Goal: Use online tool/utility: Utilize a website feature to perform a specific function

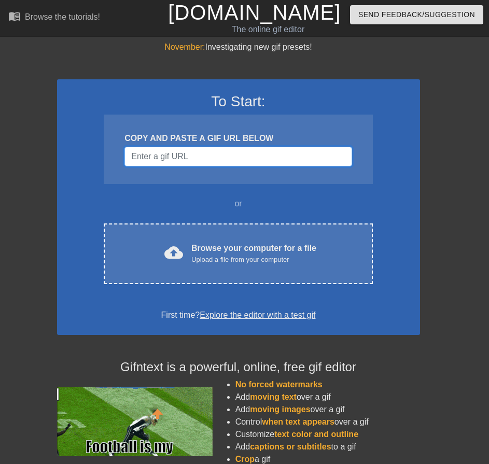
click at [278, 150] on input "Username" at bounding box center [237, 157] width 227 height 20
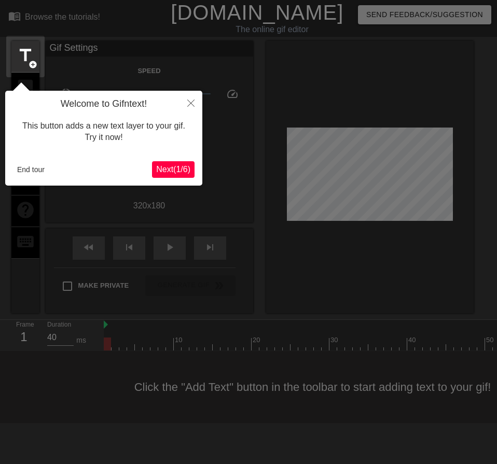
click at [165, 166] on span "Next ( 1 / 6 )" at bounding box center [173, 169] width 34 height 9
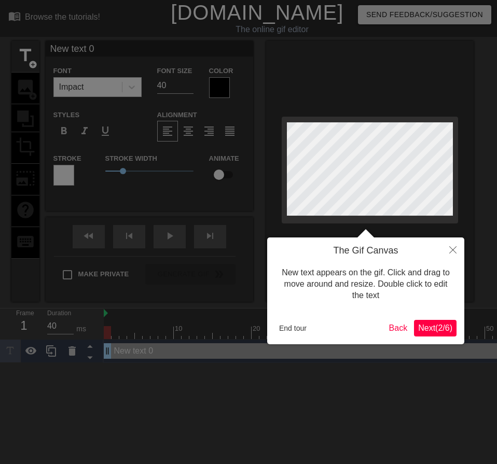
click at [427, 325] on span "Next ( 2 / 6 )" at bounding box center [435, 327] width 34 height 9
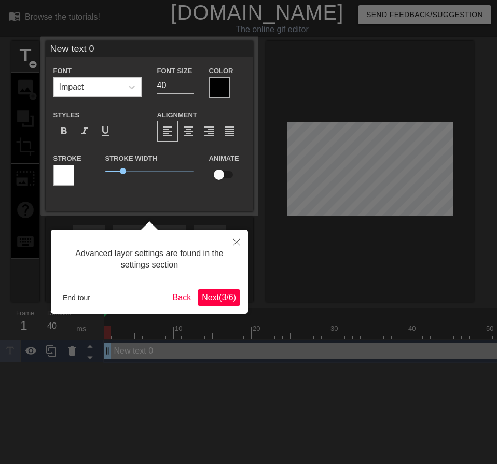
click at [221, 304] on button "Next ( 3 / 6 )" at bounding box center [218, 297] width 42 height 17
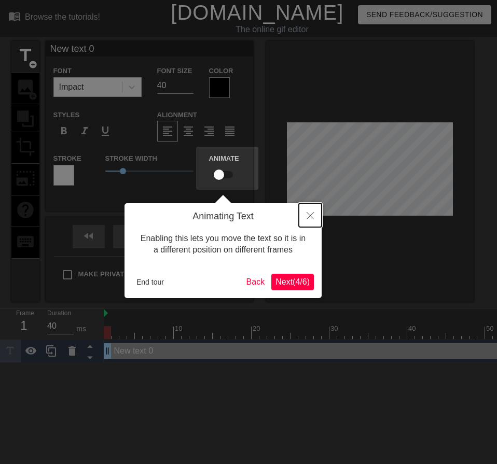
click at [309, 217] on icon "Close" at bounding box center [309, 215] width 7 height 7
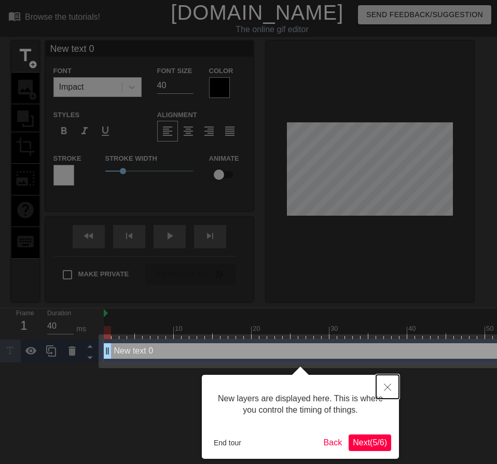
click at [392, 388] on button "Close" at bounding box center [387, 387] width 23 height 24
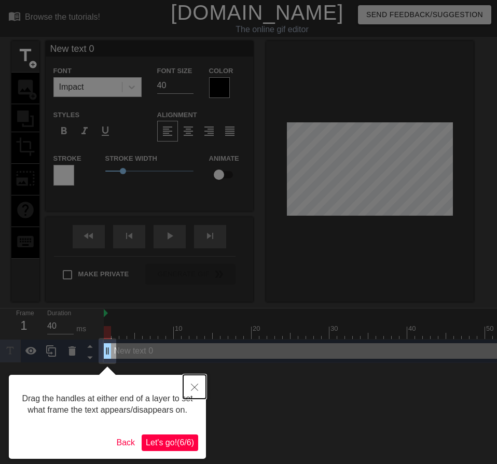
click at [195, 386] on icon "Close" at bounding box center [194, 387] width 7 height 7
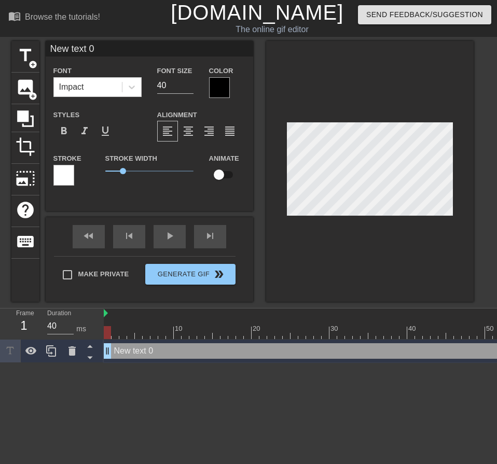
scroll to position [2, 3]
type input "W"
type textarea "WH"
type input "WHe"
type textarea "WHe"
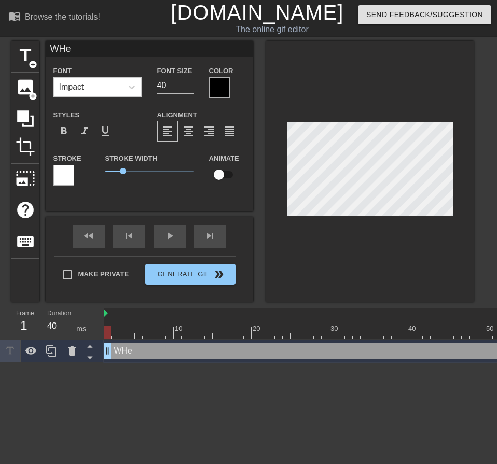
type input "WHen"
type textarea "WHen"
type input "WHen"
type textarea "WHen"
type input "WHen"
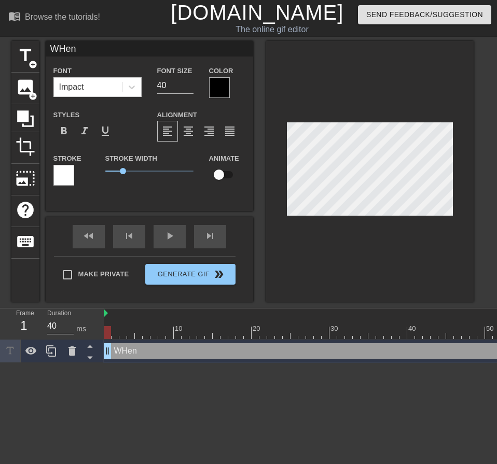
type textarea "WHen"
type input "WHe"
type textarea "WHe"
type input "WH"
type textarea "WH"
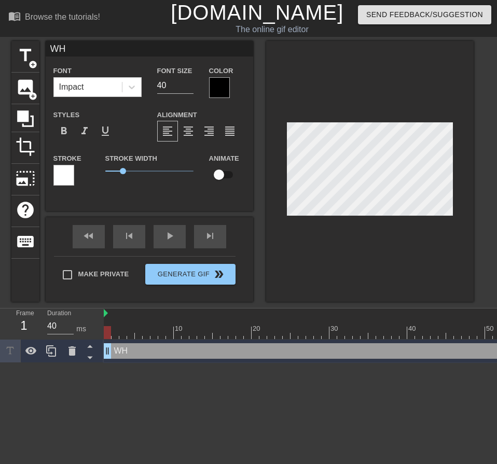
type input "W"
type textarea "W"
type input "Wh"
type textarea "Wh"
type input "Whe"
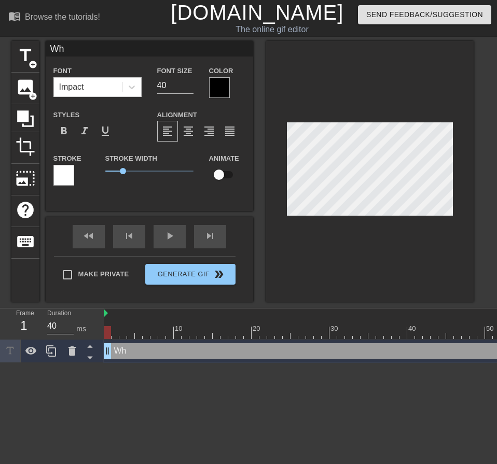
type textarea "Whe"
type input "When"
type textarea "When"
type input "When"
type textarea "When"
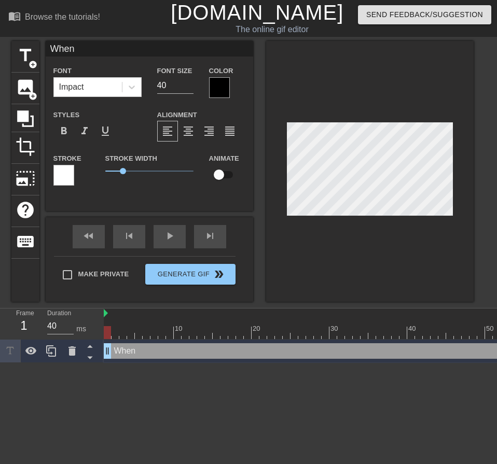
type input "When y"
type textarea "When yo"
type input "When you"
type textarea "When you"
type input "When you"
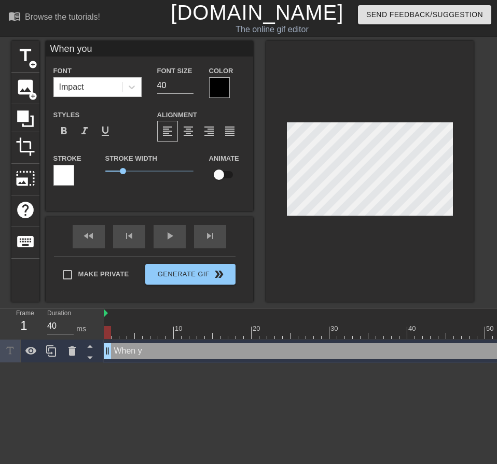
type textarea "When you"
type input "When you p"
type textarea "When you p"
type input "When you pl"
type textarea "When you pl"
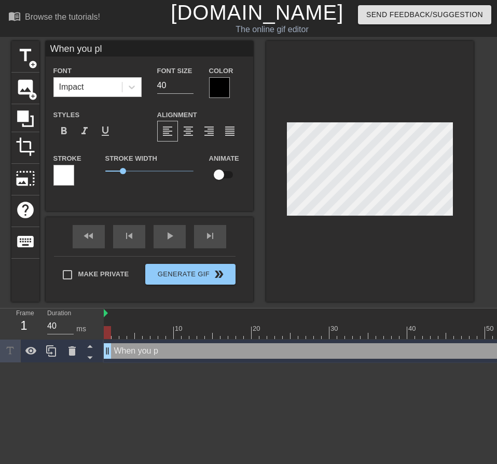
type input "When you pla"
type textarea "When you pla"
type input "When you play"
type textarea "When you play"
type input "When you play"
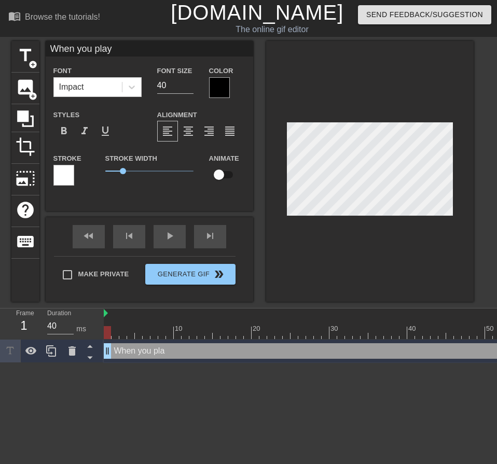
type textarea "When you play"
type input "When you play t"
type textarea "When you play t"
type input "When you play th"
type textarea "When you play th"
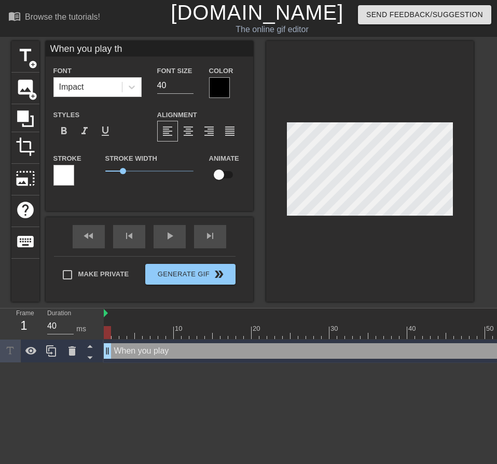
type input "When you play the"
type textarea "When you play the"
type input "When you play the"
type textarea "When you play the"
type input "When you play the g"
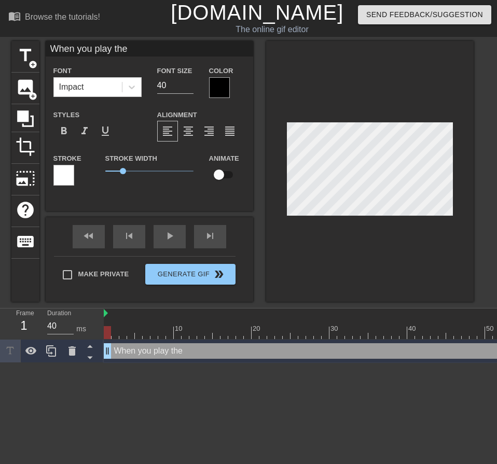
type textarea "When you play the g"
type input "When you play the ga"
type textarea "When you play the ga"
type input "When you play the gam"
type textarea "When you play the gam"
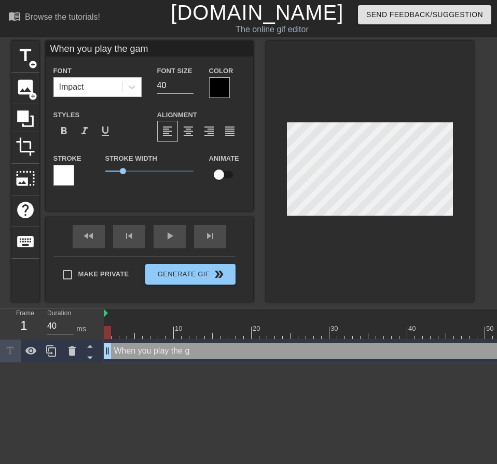
type input "When you play the game"
type textarea "When you play the game"
type input "When you play the game"
type textarea "When you play the game"
type input "When you play the game o"
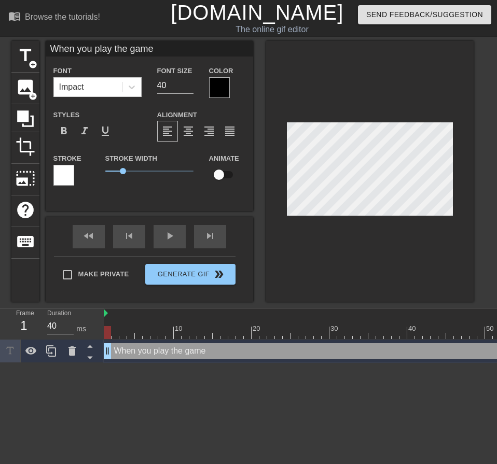
type textarea "When you play the game o"
type input "When you play the game of"
type textarea "When you play the game of"
type input "When you play the game of"
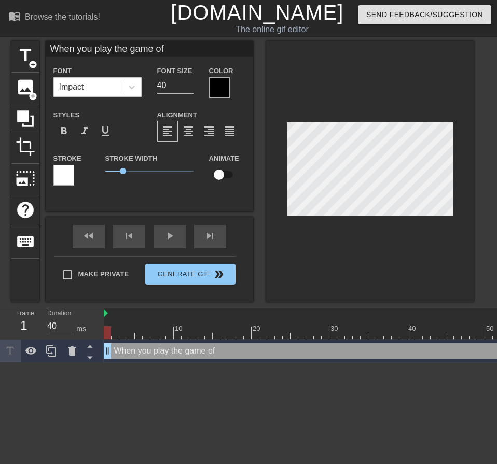
type textarea "When you play the game of"
type input "When you play the game o"
type textarea "When you play the game o"
type input "When you play the game"
type textarea "When you play the game"
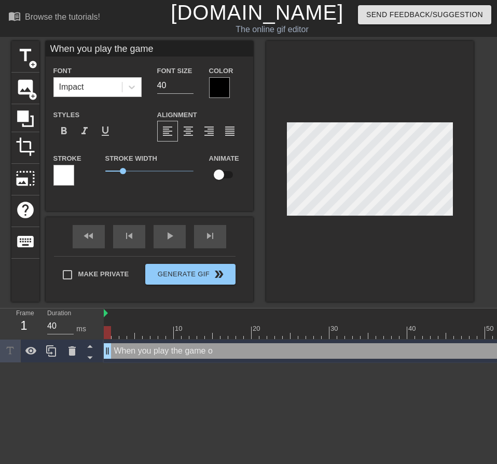
type input "When you play the game"
type textarea "When you play the game"
type input "When you play the gam"
type textarea "When you play the gam"
type input "When you play the ga"
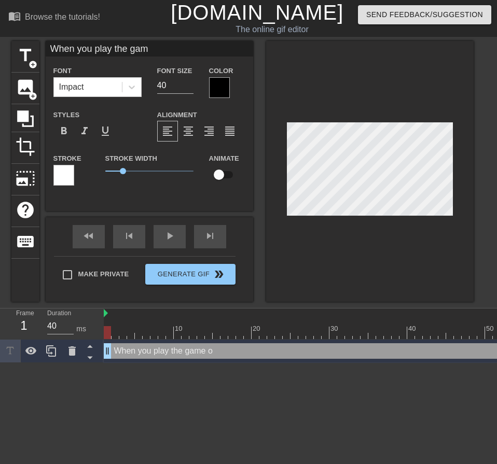
type textarea "When you play the ga"
type input "When you play the g"
type textarea "When you play the g"
type input "When you play the"
type textarea "When you play the"
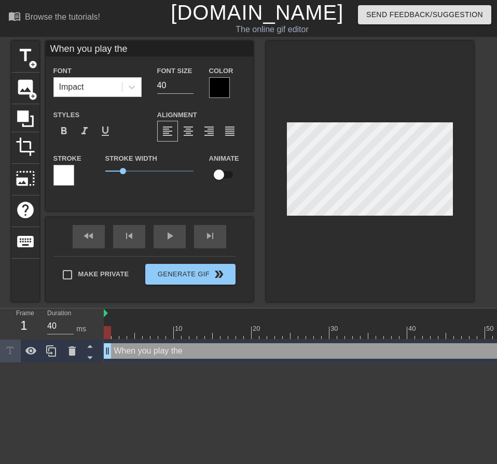
type input "When you play the"
type textarea "When you play the"
type input "When you play th"
type textarea "When you play th"
type input "When you play t"
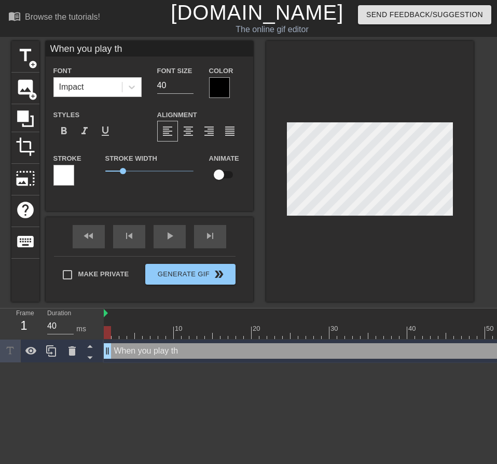
type textarea "When you play t"
type input "When you play"
type textarea "When you play"
type input "When you play i"
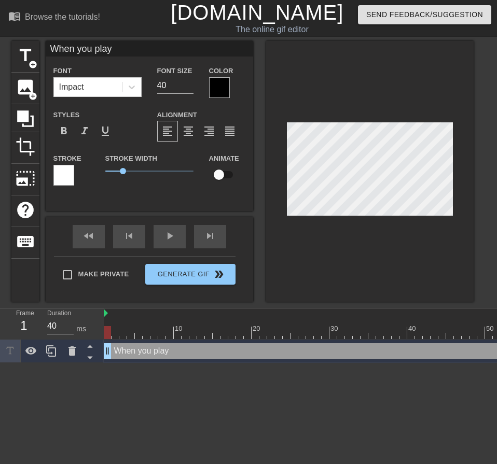
type textarea "When you play i"
type input "When you play in"
type textarea "When you play in"
type input "When you play in"
type textarea "When you play in"
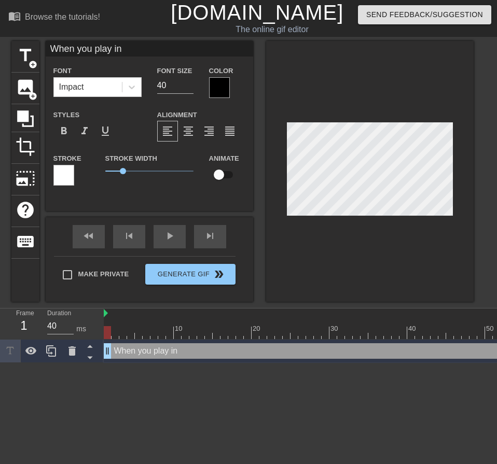
type input "When you play in t"
type textarea "When you play in t"
type input "When you play in th"
type textarea "When you play in th"
type input "When you play in the"
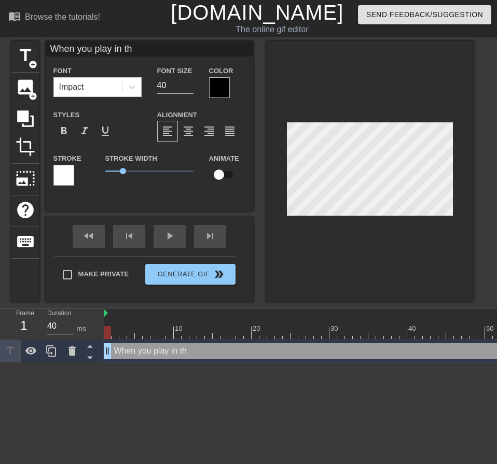
type textarea "When you play in the"
type input "When you play in the"
type textarea "When you play in the"
type input "When you play in the T"
type textarea "When you play in the T"
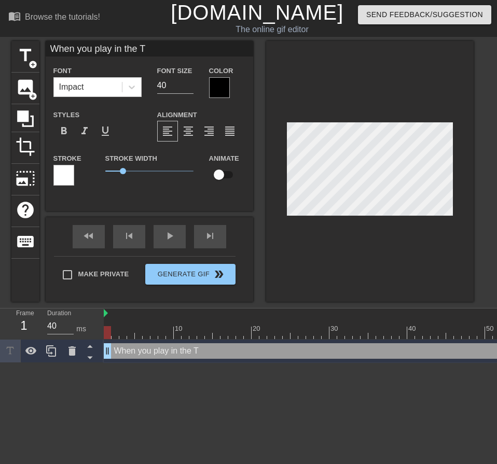
type input "When you play in the Te"
type textarea "When you play in the Te"
type input "When you play in the Tea"
type textarea "When you play in the Tea"
type input "When you play in the Teab"
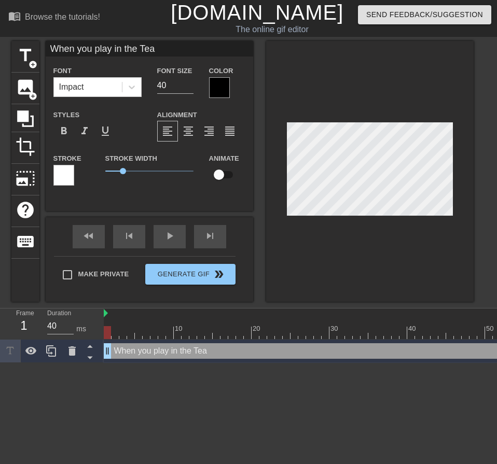
type textarea "When you play in the Teab"
type input "When you play in the Teaba"
type textarea "When you play in the Teaba"
type input "When you play in the Teabag"
type textarea "When you play in the Teabag"
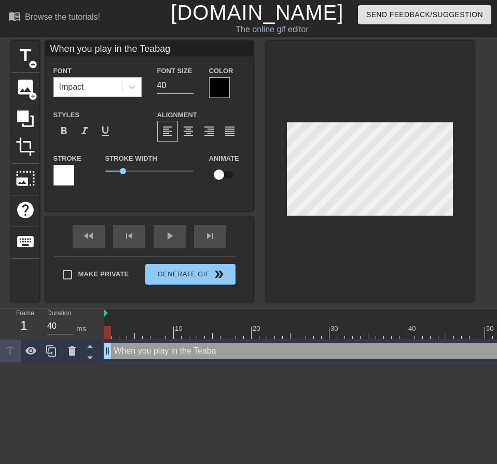
type input "When you play in the Teabag"
type textarea "When you play in the Teabag"
type input "When you play in the Teabag i"
type textarea "When you play in the Teabag i"
type input "When you play in the Teabag in"
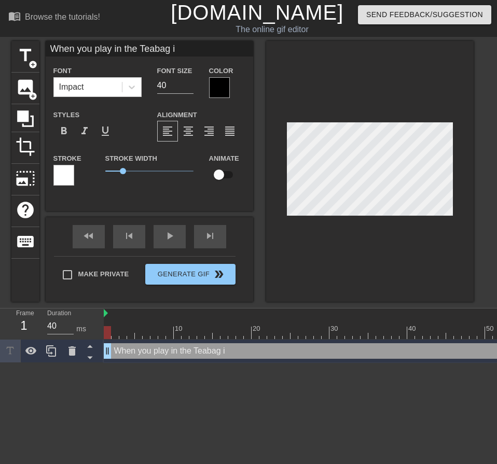
type textarea "When you play in the Teabag in"
type input "When you play in the Teabag inv"
type textarea "When you play in the Teabag inv"
type input "When you play in the Teabag invi"
type textarea "When you play in the Teabag invit"
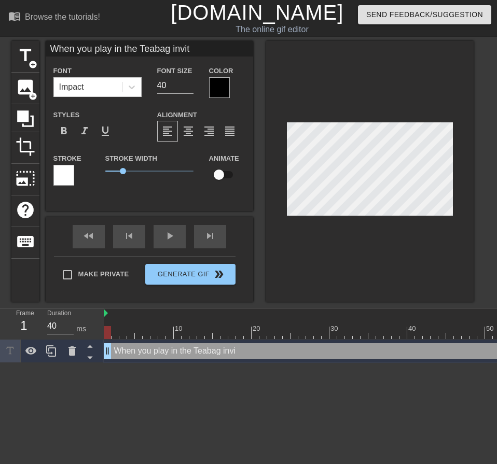
type input "When you play in the Teabag invita"
type textarea "When you play in the Teabag invita"
type input "When you play in the Teabag invitat"
type textarea "When you play in the Teabag invitati"
type input "When you play in the Teabag invitatio"
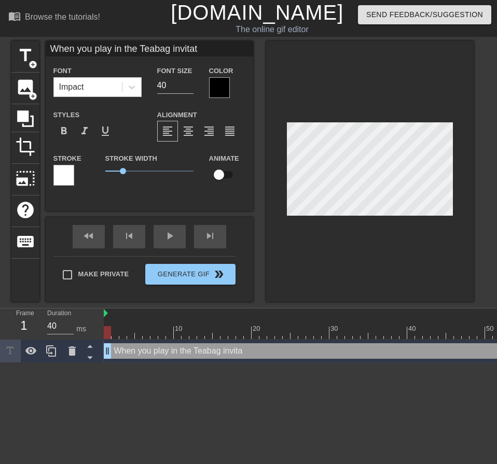
type textarea "When you play in the Teabag invitatio"
type input "When you play in the Teabag invitation"
type textarea "When you play in the Teabag invitation"
type input "When you play in the Teabag invitationa"
type textarea "When you play in the Teabag invitationa"
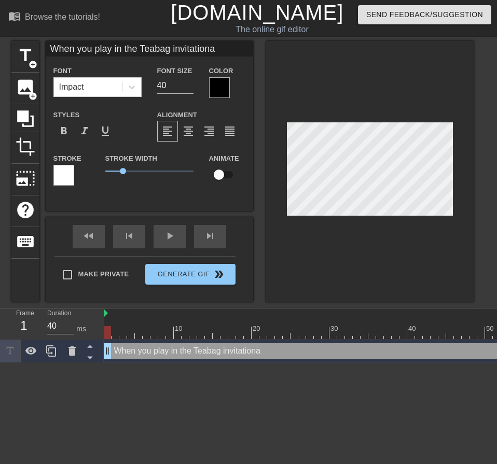
type input "When you play in the Teabag invitational"
type textarea "When you play in the Teabag invitational"
type input "When you play in the Teabag invitational"
type textarea "When you play in the Teabag invitational"
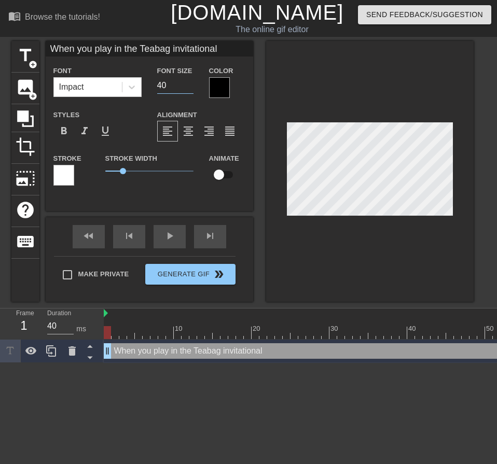
drag, startPoint x: 173, startPoint y: 86, endPoint x: 144, endPoint y: 87, distance: 29.0
click at [144, 87] on div "Font Impact Font Size 40 Color" at bounding box center [149, 81] width 207 height 34
type input "20"
click at [133, 88] on icon at bounding box center [131, 87] width 10 height 10
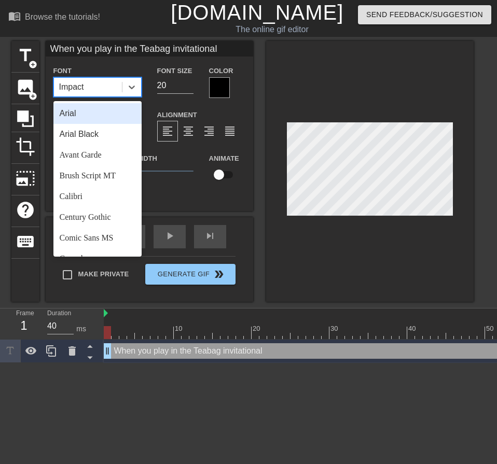
click at [111, 115] on div "Arial" at bounding box center [97, 113] width 88 height 21
click at [132, 90] on icon at bounding box center [131, 87] width 10 height 10
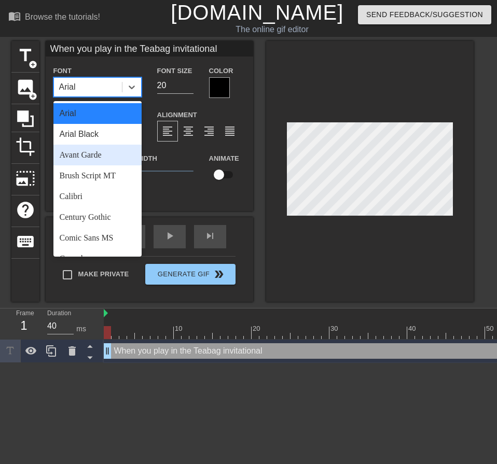
click at [115, 150] on div "Avant Garde" at bounding box center [97, 155] width 88 height 21
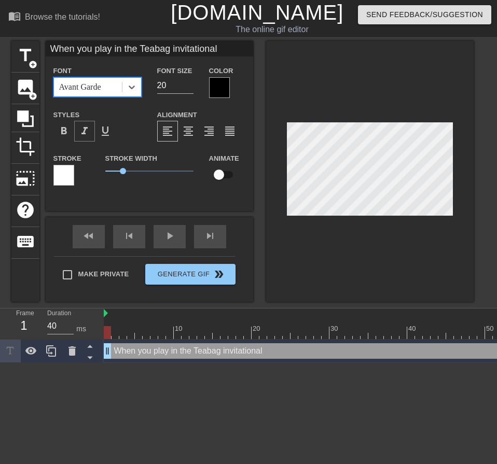
click at [82, 128] on span "format_italic" at bounding box center [84, 131] width 12 height 12
drag, startPoint x: 174, startPoint y: 84, endPoint x: 136, endPoint y: 83, distance: 37.3
click at [136, 83] on div "Font Avant Garde Font Size 20 Color" at bounding box center [149, 81] width 207 height 34
type input "15"
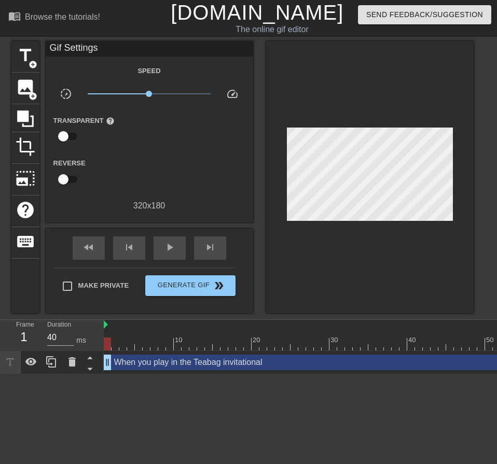
click at [306, 79] on div at bounding box center [369, 177] width 207 height 272
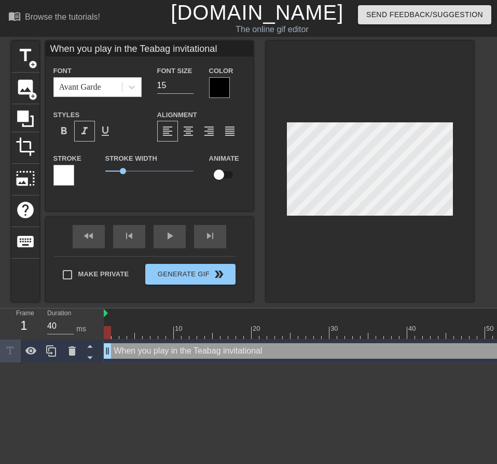
click at [438, 220] on div at bounding box center [369, 171] width 207 height 261
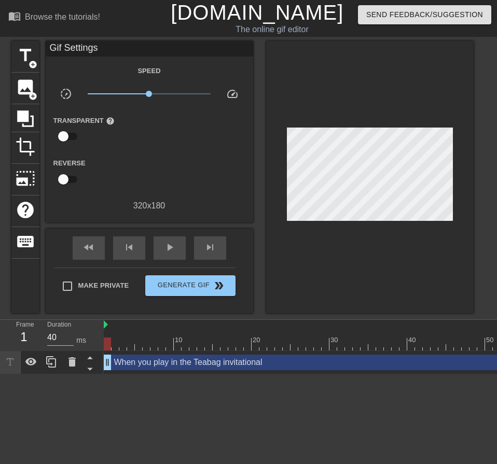
click at [377, 219] on div at bounding box center [369, 177] width 207 height 272
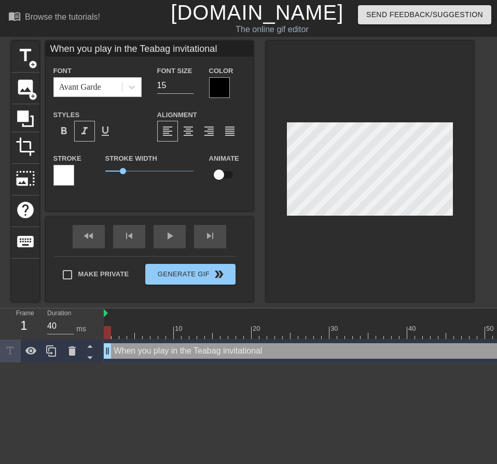
scroll to position [2, 5]
click at [84, 135] on span "format_italic" at bounding box center [84, 131] width 12 height 12
click at [84, 133] on span "format_italic" at bounding box center [84, 131] width 12 height 12
type input "When you play in the Teabag nvitational"
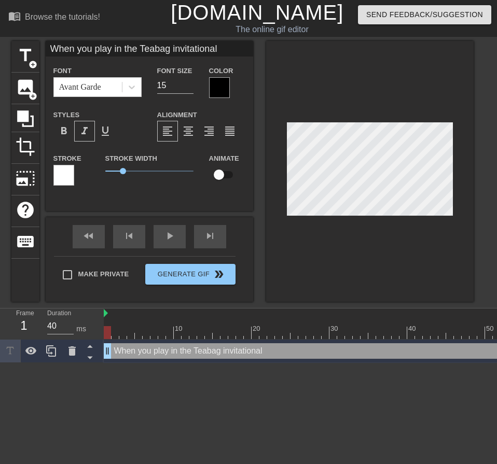
type textarea "When you play in the Teabag nvitational"
type input "When you play in the Teabag Invitational"
type textarea "When you play in the Teabag Invitational"
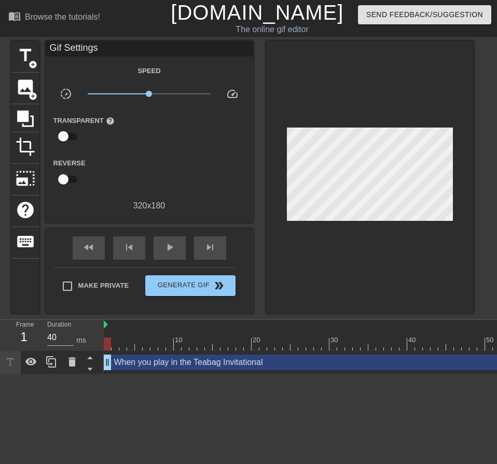
click at [387, 235] on div at bounding box center [369, 177] width 207 height 272
drag, startPoint x: 123, startPoint y: 344, endPoint x: 309, endPoint y: 346, distance: 186.6
click at [309, 346] on div at bounding box center [489, 343] width 770 height 13
click at [57, 365] on icon at bounding box center [51, 362] width 12 height 12
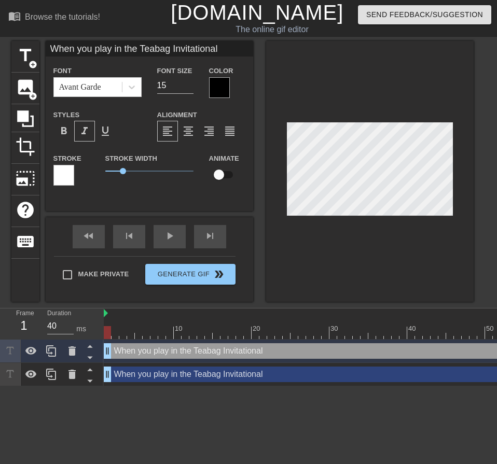
drag, startPoint x: 119, startPoint y: 374, endPoint x: 267, endPoint y: 371, distance: 148.8
click at [267, 371] on div "When you play in the Teabag Invitational drag_handle drag_handle" at bounding box center [489, 374] width 770 height 16
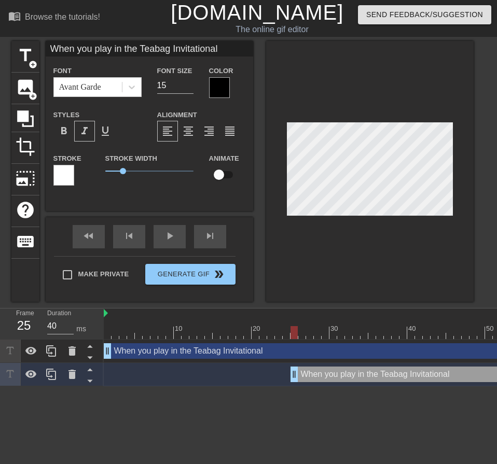
drag, startPoint x: 106, startPoint y: 375, endPoint x: 290, endPoint y: 375, distance: 183.5
click at [290, 375] on div "When you play in the Teabag Invitational drag_handle drag_handle" at bounding box center [489, 374] width 770 height 16
click at [307, 349] on div "When you play in the Teabag Invitational drag_handle drag_handle" at bounding box center [489, 351] width 770 height 16
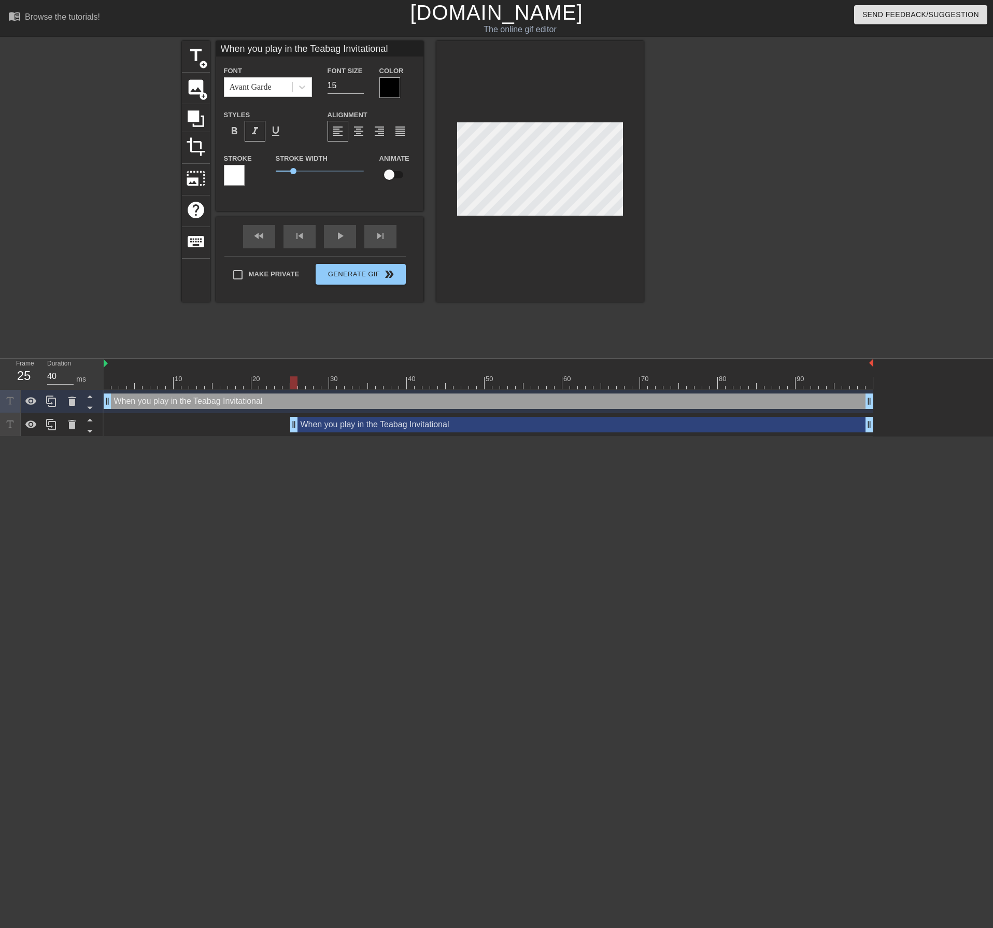
click at [358, 403] on div "When you play in the Teabag Invitational drag_handle drag_handle" at bounding box center [489, 401] width 770 height 16
drag, startPoint x: 870, startPoint y: 403, endPoint x: 484, endPoint y: 397, distance: 385.7
click at [345, 431] on div "When you play in the Teabag Invitational drag_handle drag_handle" at bounding box center [581, 425] width 583 height 16
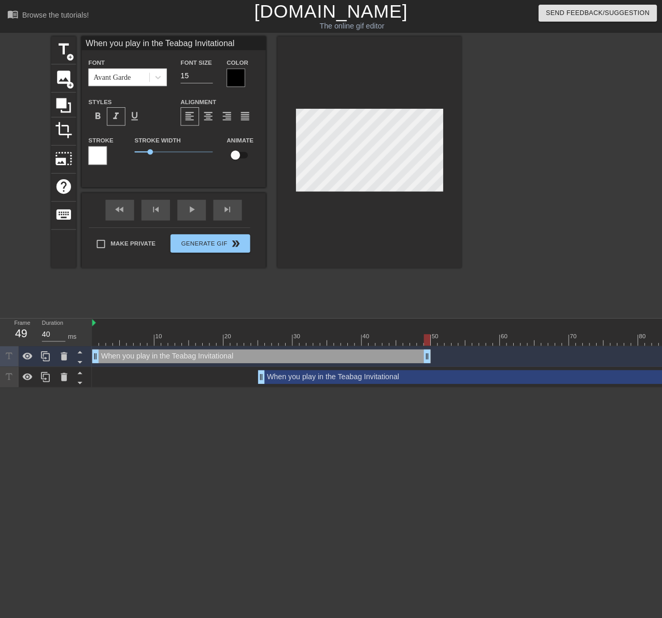
scroll to position [1, 4]
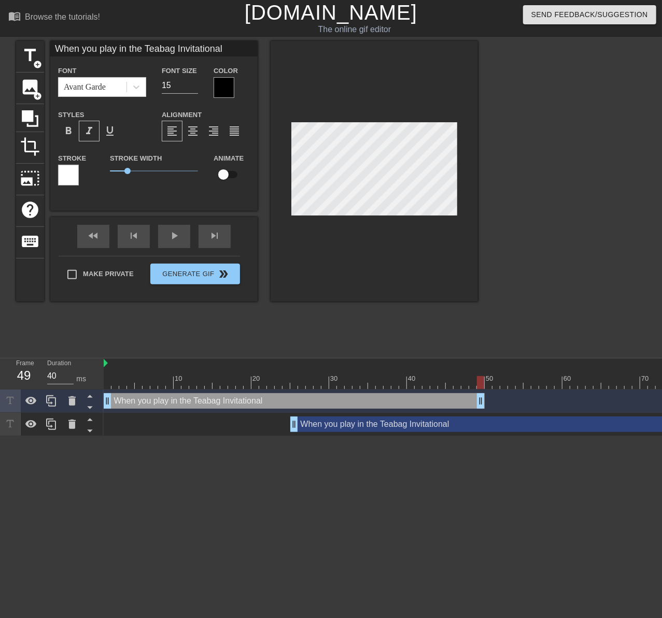
type input "Y"
type textarea "Y"
type input "Yo"
type textarea "Yo"
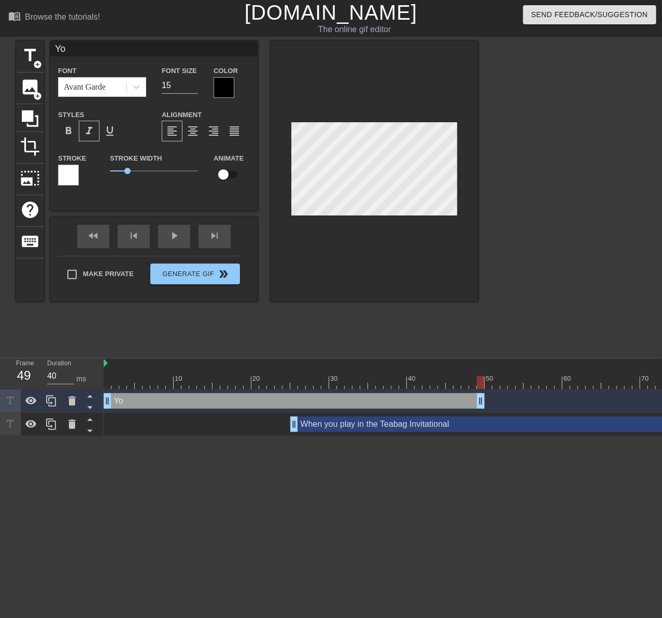
type input "You"
type textarea "You"
type input "You"
type textarea "You"
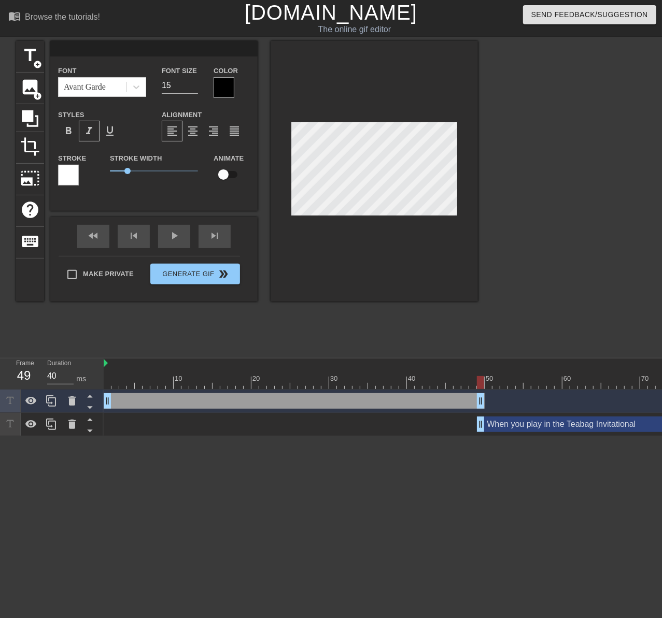
drag, startPoint x: 295, startPoint y: 425, endPoint x: 481, endPoint y: 419, distance: 186.2
click at [381, 399] on div "drag_handle drag_handle" at bounding box center [294, 401] width 381 height 16
click at [488, 426] on div "When you play in the Teabag Invitational drag_handle drag_handle" at bounding box center [675, 425] width 396 height 16
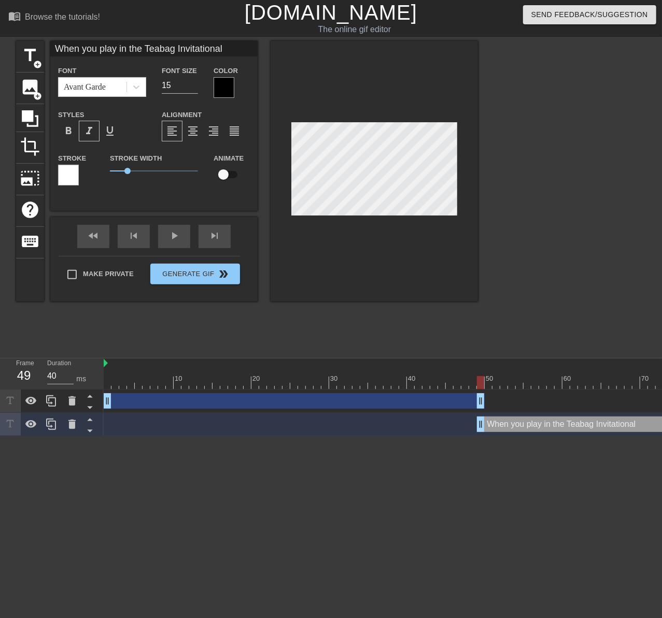
scroll to position [1, 4]
type input "Y"
type textarea "Y"
type input "Yo"
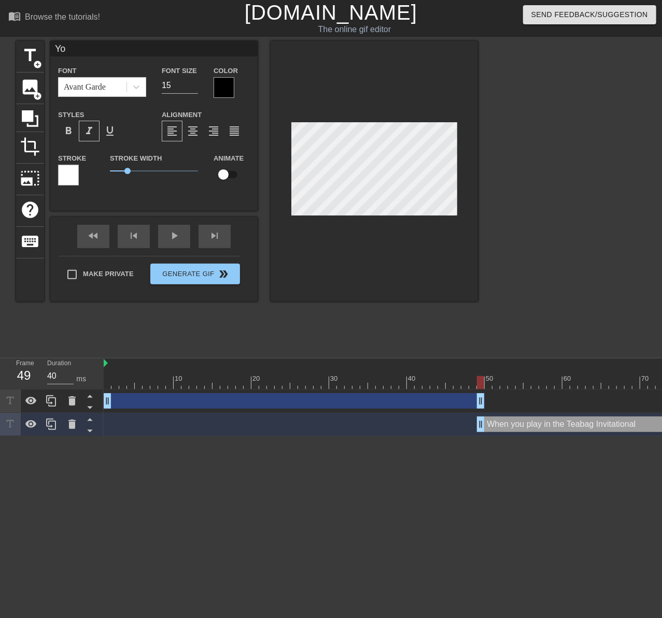
type textarea "Yo"
type input "You"
type textarea "You"
type input "You"
type textarea "You"
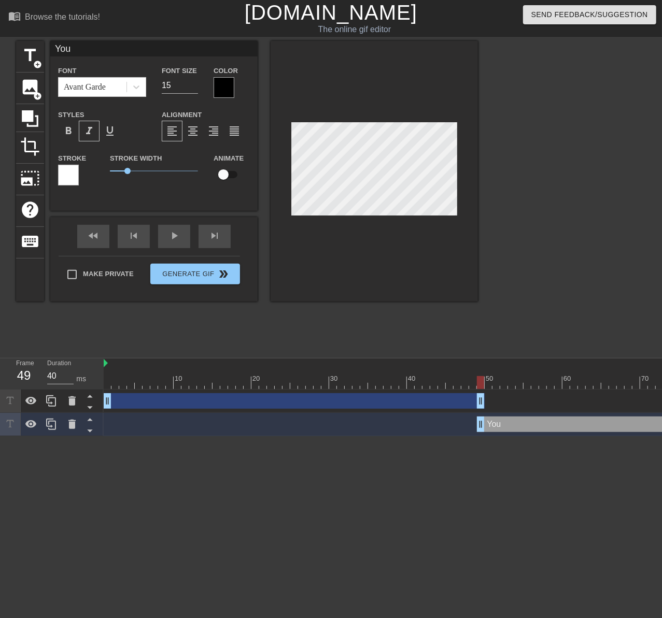
type input "You e"
type textarea "You e"
type input "You ei"
type textarea "You ei"
type input "You eit"
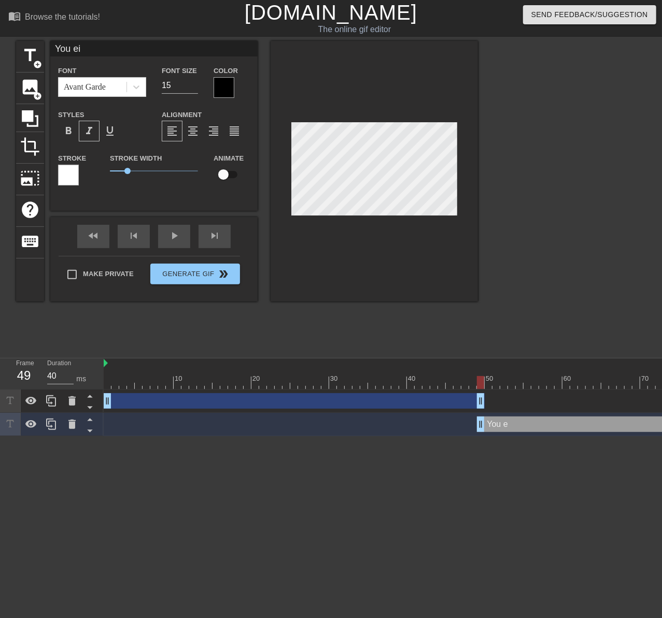
type textarea "You eit"
type input "You eith"
type textarea "You eith"
type input "You eithe"
type textarea "You eithe"
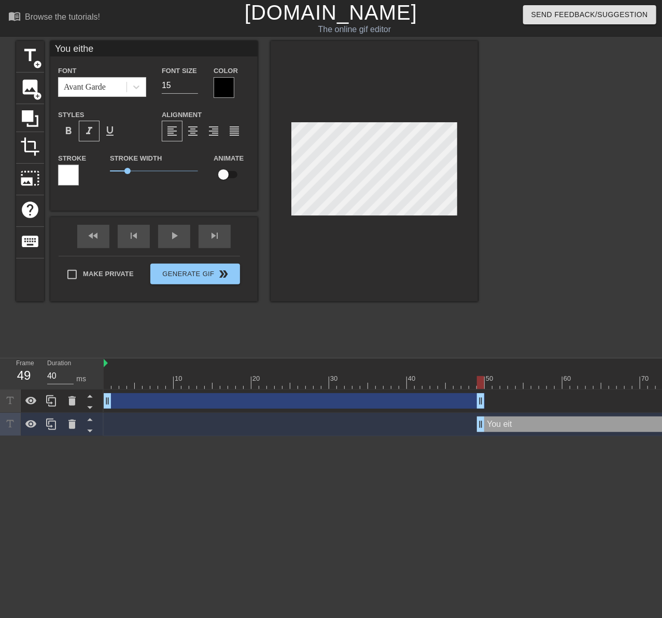
type input "You eithe r"
type textarea "You eithe r"
type input "You eithe rw"
type textarea "You eithe rw"
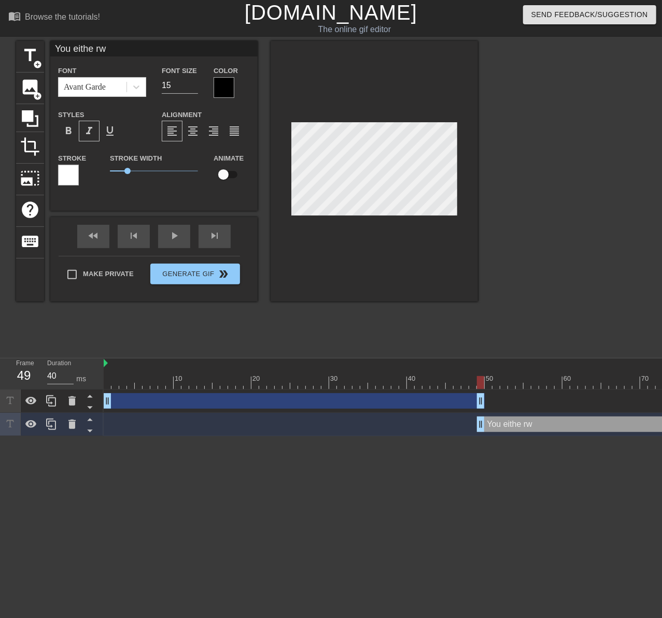
type input "You eithe r"
type textarea "You eithe r"
type input "You eithe"
type textarea "You eithe"
type input "You eithe"
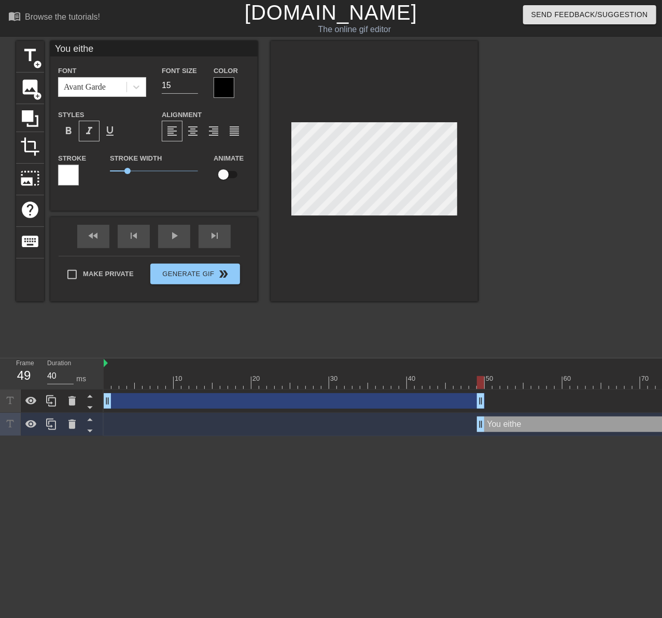
type textarea "You eithe"
type input "You either"
type textarea "You either"
type input "You either"
type textarea "You either"
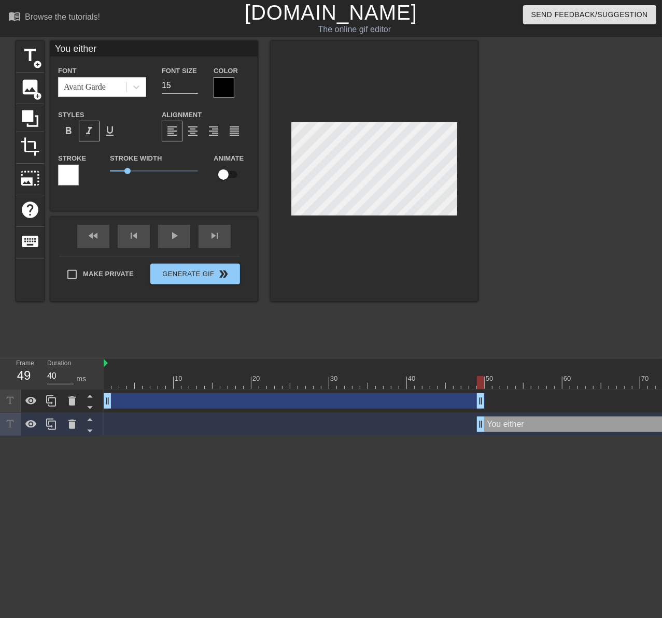
type input "You either w"
type textarea "You either w"
type input "You either wi"
type textarea "You either wi"
type input "You either win"
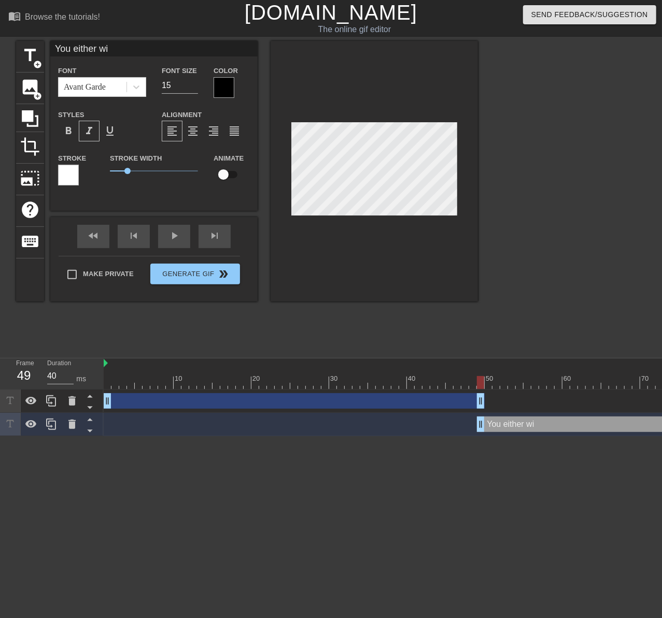
type textarea "You either win"
type input "You either win"
type textarea "You either win"
type input "You either win o"
type textarea "You either win o"
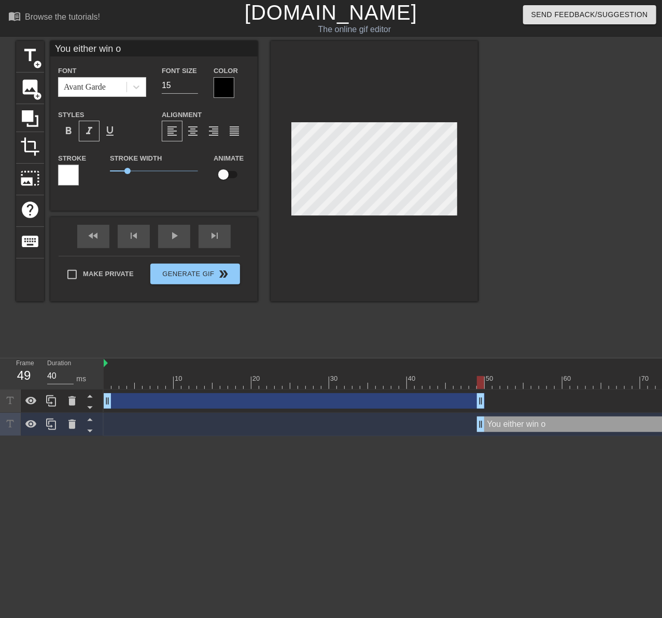
type input "You either win or"
type textarea "You either win or"
type input "You either win or"
type textarea "You either win or"
type input "You either win or y"
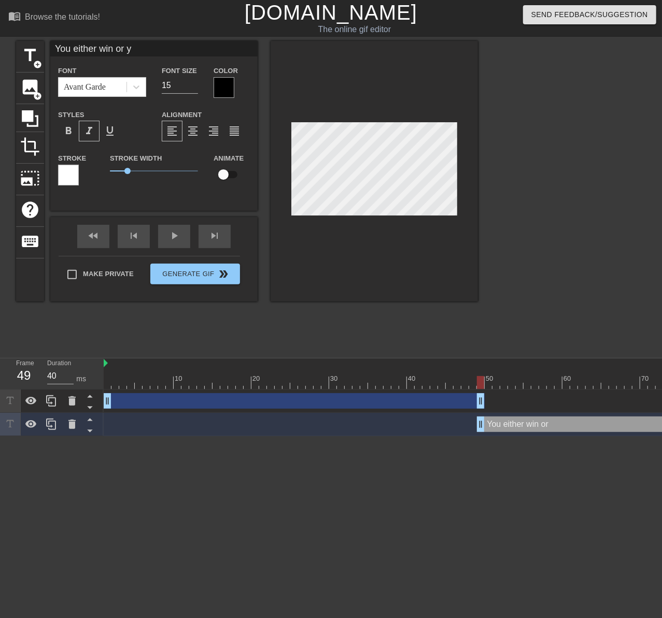
type textarea "You either win or yo"
click at [384, 322] on div "title add_circle image add_circle crop photo_size_select_large help keyboard Yo…" at bounding box center [247, 196] width 462 height 311
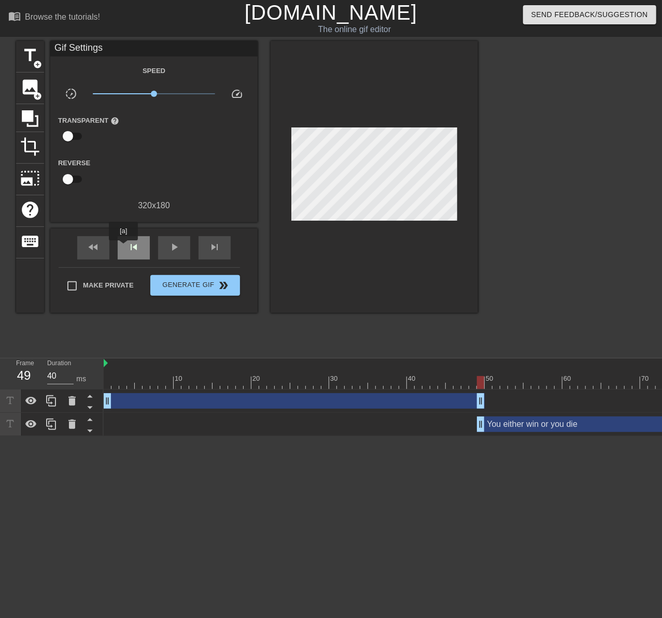
click at [123, 248] on div "skip_previous" at bounding box center [134, 247] width 32 height 23
click at [169, 247] on span "play_arrow" at bounding box center [174, 247] width 12 height 12
click at [196, 401] on div "drag_handle drag_handle" at bounding box center [294, 401] width 381 height 16
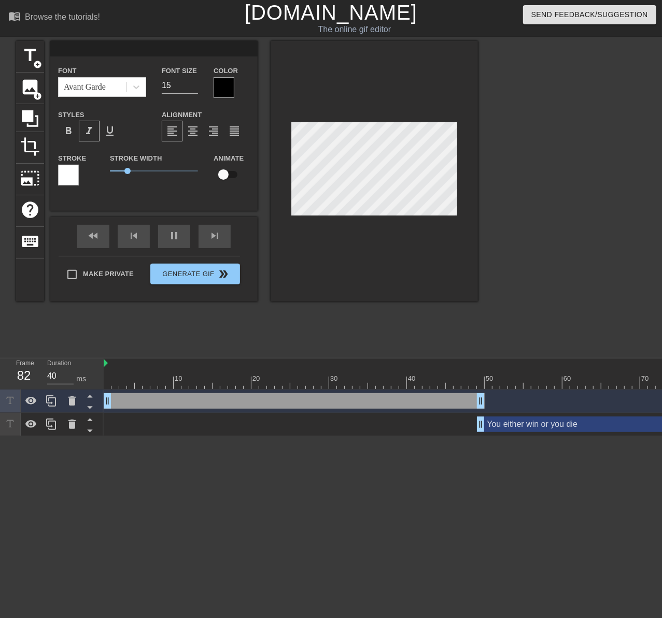
click at [189, 402] on div "drag_handle drag_handle" at bounding box center [294, 401] width 381 height 16
click at [171, 233] on div "fast_rewind skip_previous pause skip_next" at bounding box center [153, 236] width 169 height 39
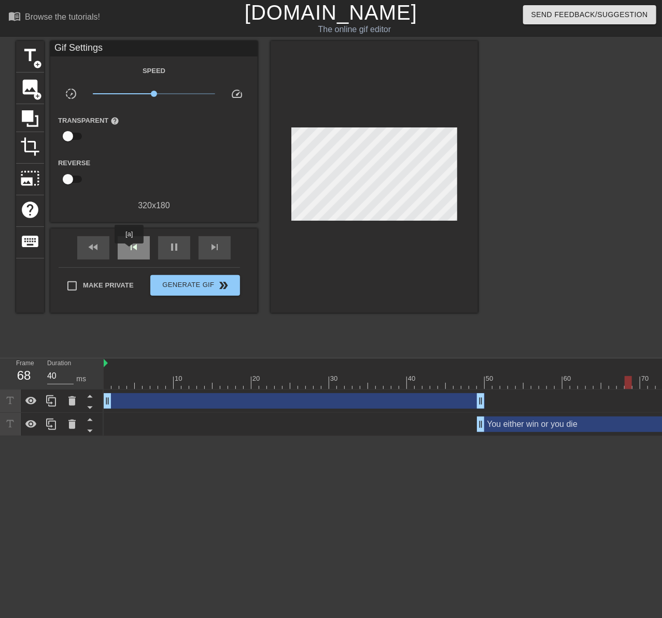
click at [129, 251] on span "skip_previous" at bounding box center [133, 247] width 12 height 12
click at [256, 399] on div "drag_handle drag_handle" at bounding box center [294, 401] width 381 height 16
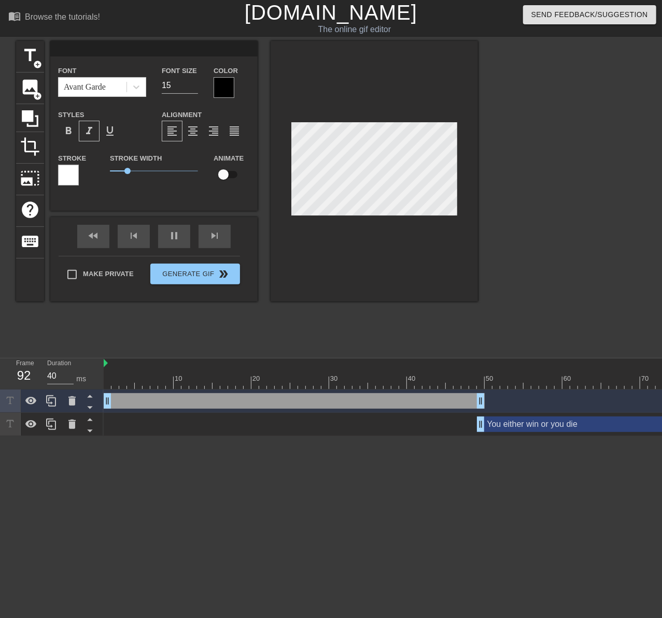
click at [256, 399] on div "drag_handle drag_handle" at bounding box center [294, 401] width 381 height 16
click at [177, 239] on div "pause" at bounding box center [174, 236] width 32 height 23
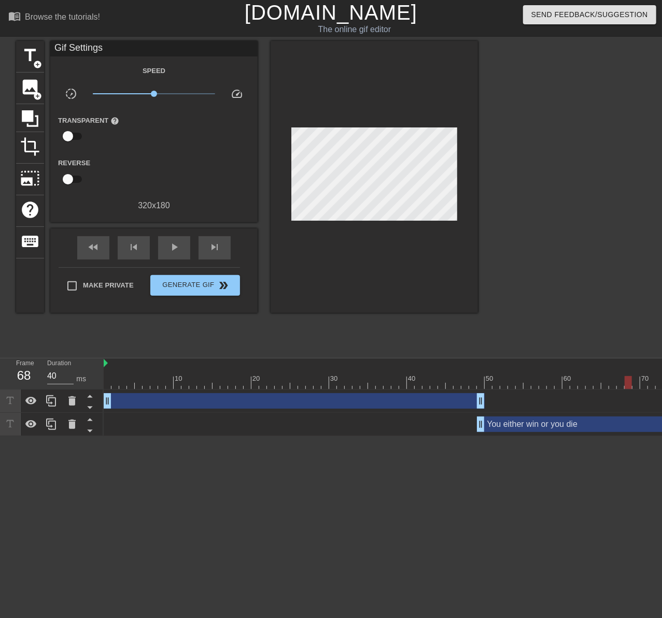
click at [171, 399] on div "drag_handle drag_handle" at bounding box center [294, 401] width 381 height 16
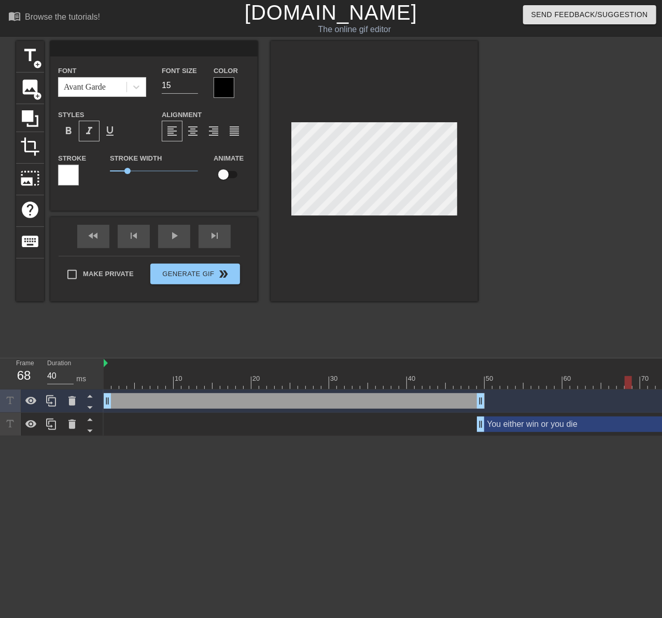
click at [171, 399] on div "drag_handle drag_handle" at bounding box center [294, 401] width 381 height 16
click at [488, 206] on div "title add_circle image add_circle crop photo_size_select_large help keyboard Fo…" at bounding box center [331, 196] width 662 height 311
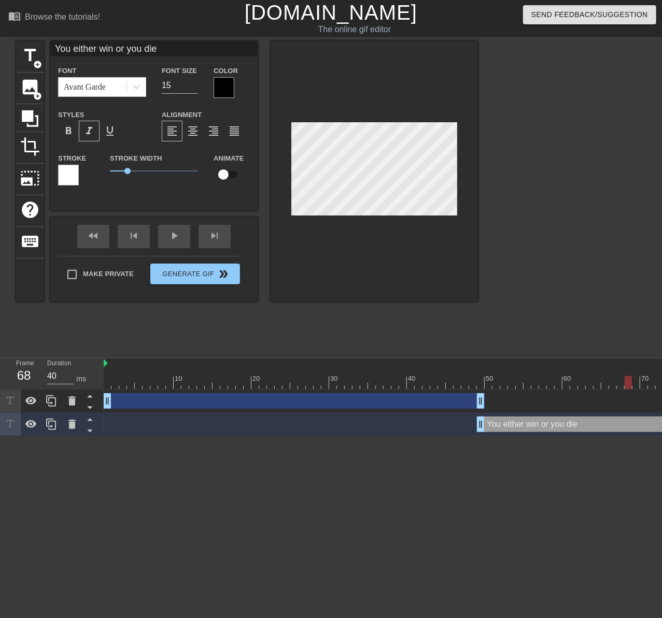
click at [216, 396] on div "drag_handle drag_handle" at bounding box center [294, 401] width 381 height 16
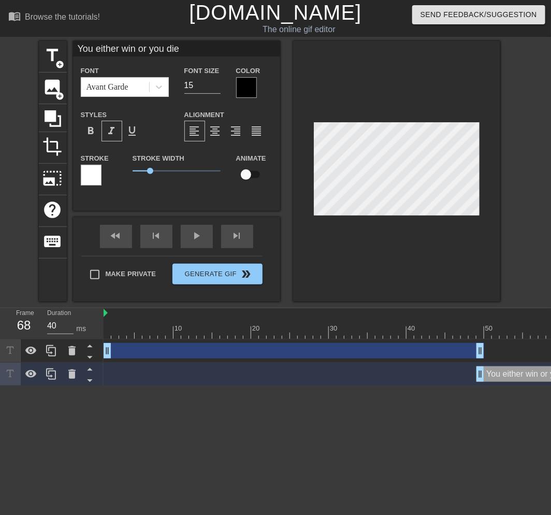
click at [369, 344] on div "drag_handle drag_handle" at bounding box center [294, 351] width 381 height 16
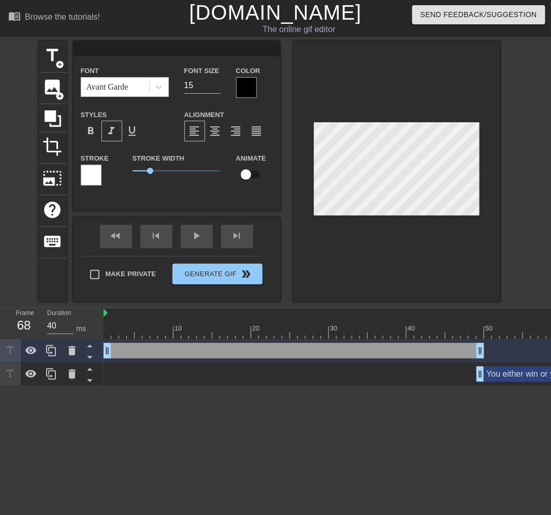
click at [369, 344] on div "drag_handle drag_handle" at bounding box center [294, 351] width 381 height 16
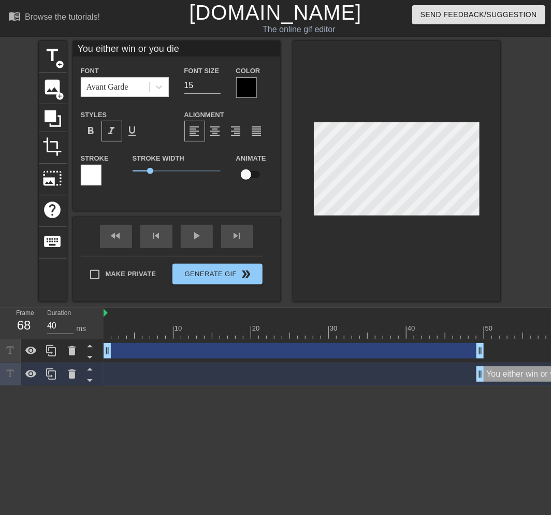
click at [404, 349] on div "drag_handle drag_handle" at bounding box center [294, 351] width 381 height 16
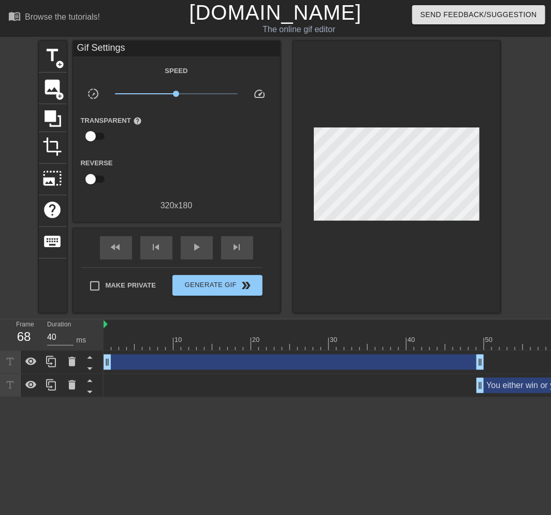
click at [361, 359] on div "drag_handle drag_handle" at bounding box center [294, 363] width 381 height 16
click at [403, 365] on div "drag_handle drag_handle" at bounding box center [294, 363] width 381 height 16
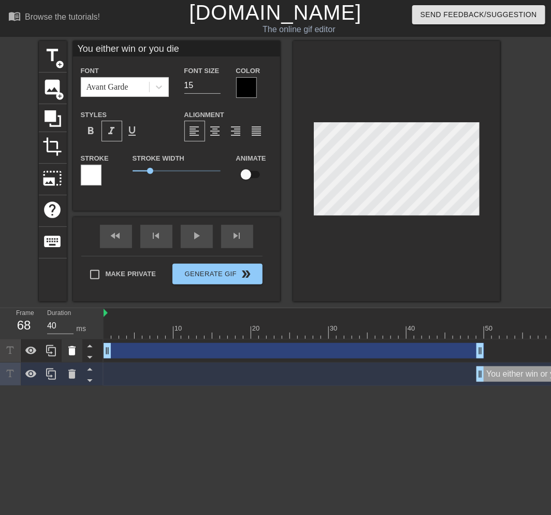
click at [73, 349] on icon at bounding box center [71, 350] width 7 height 9
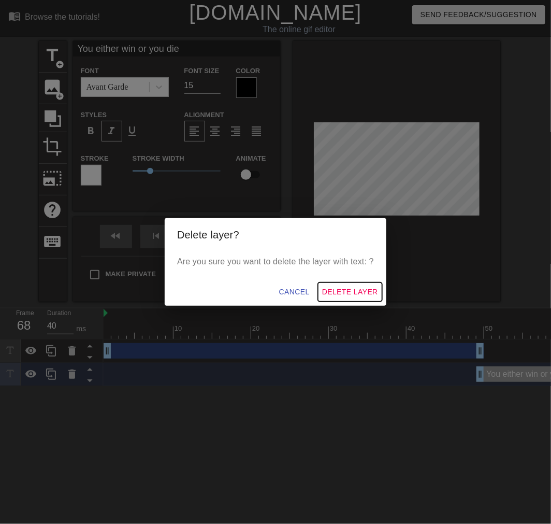
click at [364, 290] on span "Delete Layer" at bounding box center [350, 292] width 56 height 13
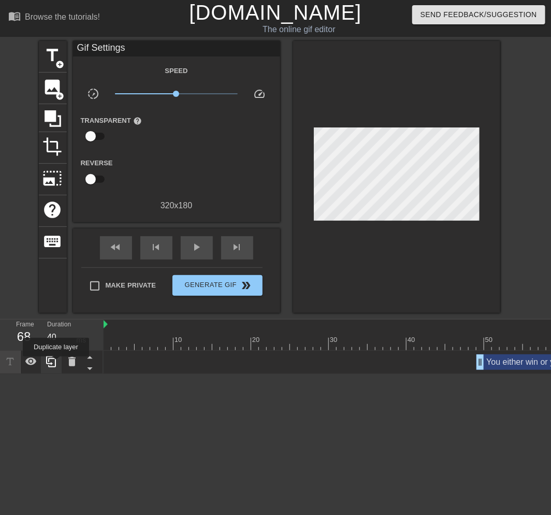
click at [55, 364] on icon at bounding box center [51, 361] width 10 height 11
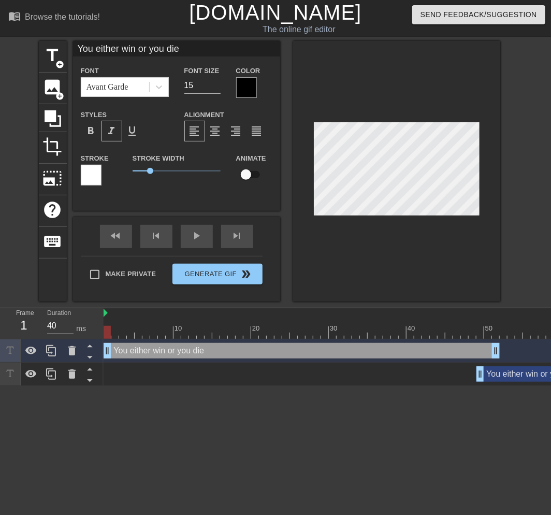
drag, startPoint x: 503, startPoint y: 353, endPoint x: 98, endPoint y: 348, distance: 404.8
click at [98, 348] on div "Frame 1 Duration 40 ms 10 20 30 40 50 60 70 80 90 You either win or you die dra…" at bounding box center [275, 347] width 551 height 78
drag, startPoint x: 496, startPoint y: 351, endPoint x: 472, endPoint y: 360, distance: 25.9
click at [472, 360] on div "You either win or you die drag_handle drag_handle" at bounding box center [489, 350] width 770 height 23
click at [342, 349] on div "You either win or you die drag_handle drag_handle" at bounding box center [290, 351] width 373 height 16
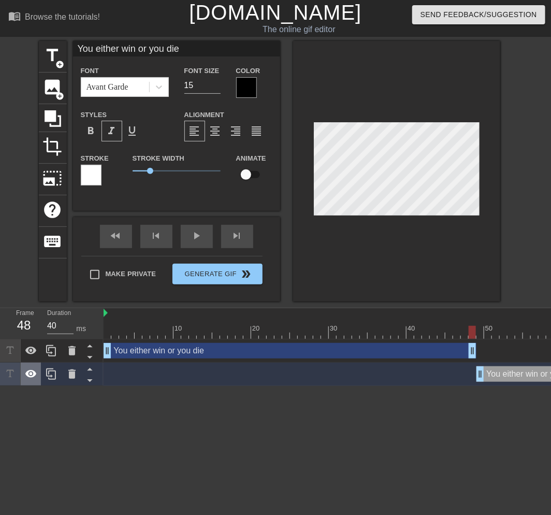
click at [32, 375] on icon at bounding box center [30, 374] width 11 height 8
click at [339, 348] on div "You either win or you die drag_handle drag_handle" at bounding box center [290, 351] width 373 height 16
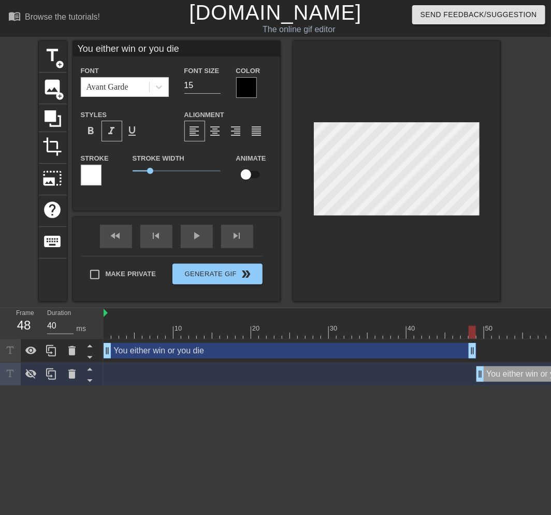
click at [373, 351] on div "You either win or you die drag_handle drag_handle" at bounding box center [290, 351] width 373 height 16
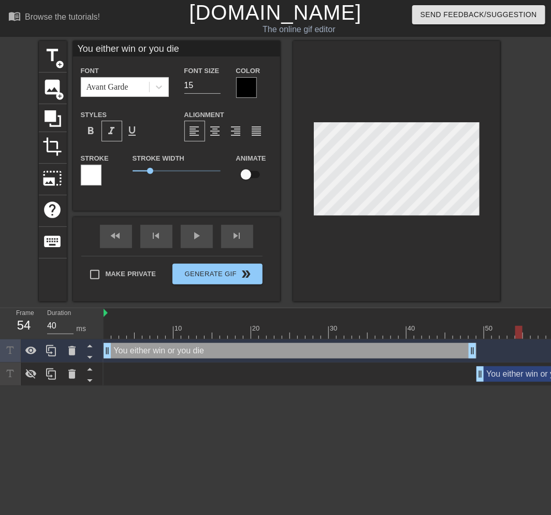
click at [488, 329] on div at bounding box center [489, 332] width 770 height 13
click at [426, 328] on div at bounding box center [489, 332] width 770 height 13
click at [371, 267] on div at bounding box center [396, 171] width 207 height 261
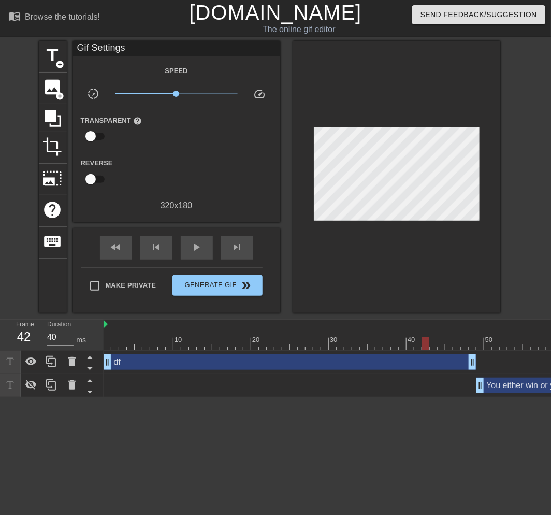
click at [385, 338] on div at bounding box center [489, 343] width 770 height 13
click at [488, 345] on div at bounding box center [489, 343] width 770 height 13
click at [467, 345] on div at bounding box center [489, 343] width 770 height 13
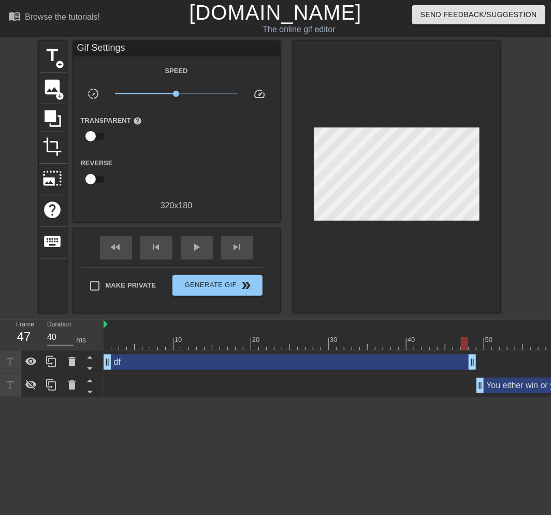
click at [448, 363] on div "df drag_handle drag_handle" at bounding box center [290, 363] width 373 height 16
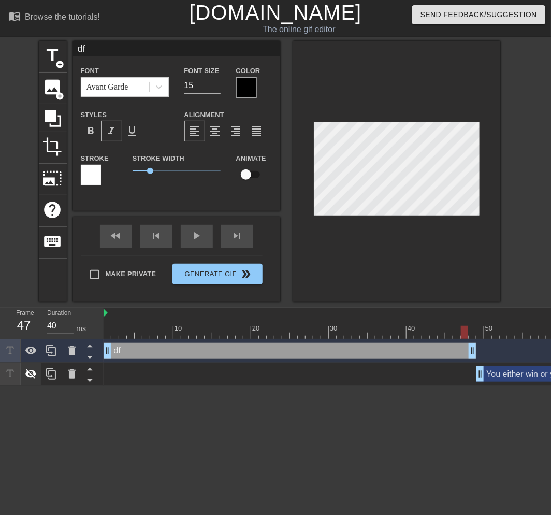
click at [34, 372] on icon at bounding box center [30, 375] width 11 height 10
click at [488, 333] on div at bounding box center [489, 332] width 770 height 13
click at [446, 329] on div at bounding box center [489, 332] width 770 height 13
click at [152, 352] on div "df drag_handle drag_handle" at bounding box center [290, 351] width 373 height 16
click at [29, 371] on icon at bounding box center [30, 374] width 11 height 8
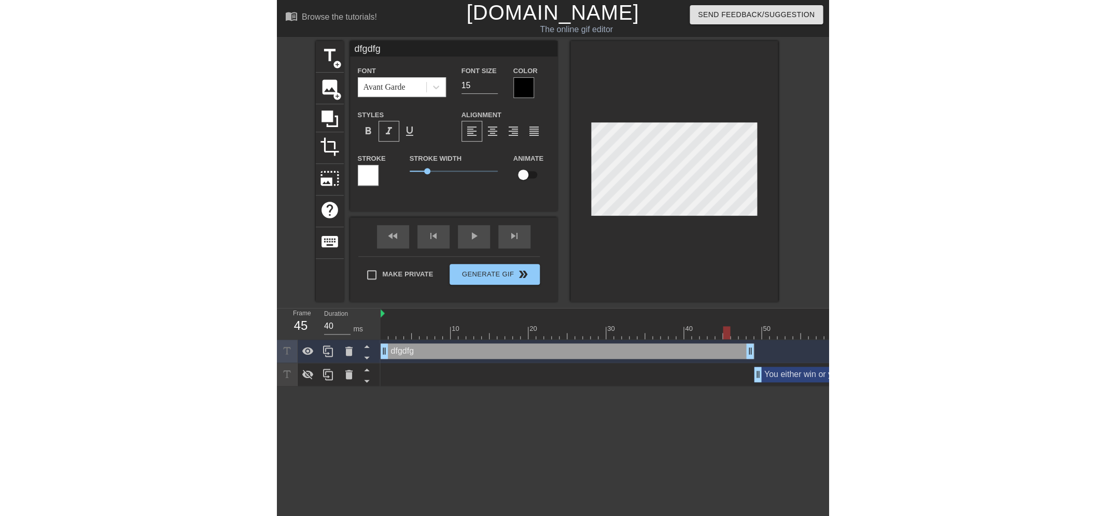
scroll to position [1, 2]
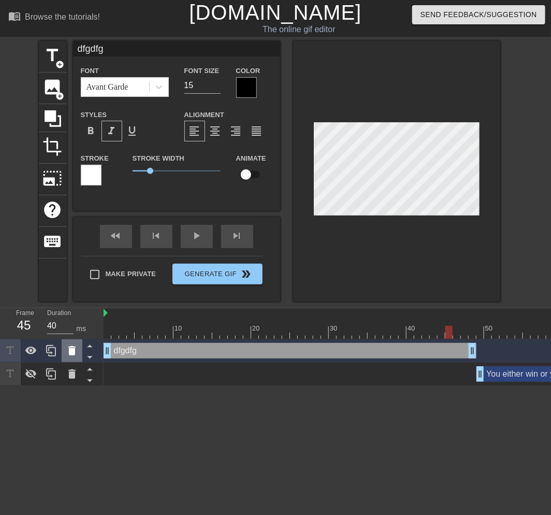
click at [76, 354] on icon at bounding box center [72, 351] width 12 height 12
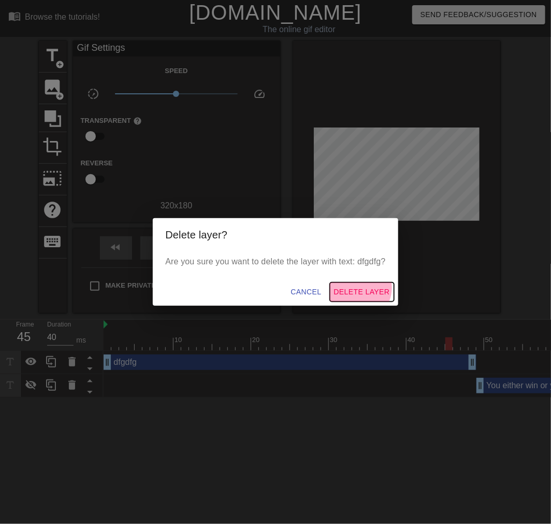
click at [361, 287] on span "Delete Layer" at bounding box center [362, 292] width 56 height 13
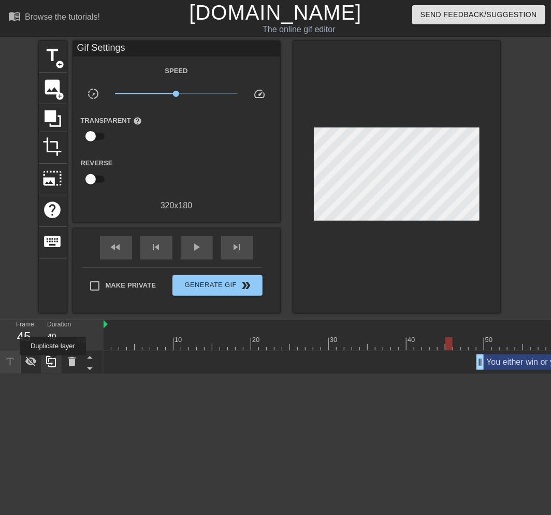
click at [52, 363] on icon at bounding box center [51, 362] width 12 height 12
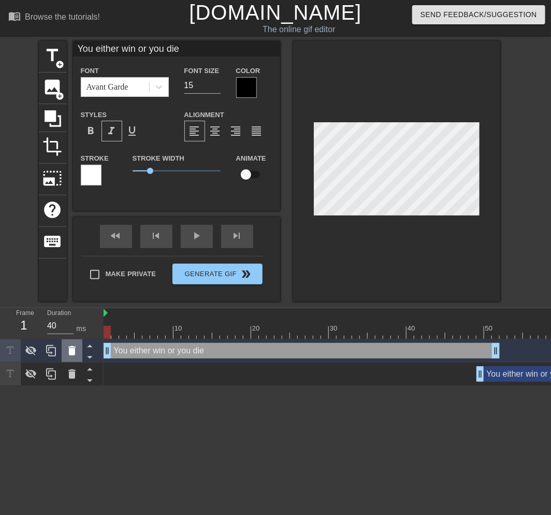
drag, startPoint x: 505, startPoint y: 351, endPoint x: 74, endPoint y: 353, distance: 430.7
click at [74, 353] on div "Frame 1 Duration 40 ms 10 20 30 40 50 60 70 80 90 You either win or you die dra…" at bounding box center [275, 347] width 551 height 78
drag, startPoint x: 497, startPoint y: 353, endPoint x: 480, endPoint y: 359, distance: 17.5
click at [480, 359] on div "You either win or you die drag_handle drag_handle" at bounding box center [489, 350] width 770 height 23
drag, startPoint x: 478, startPoint y: 368, endPoint x: 485, endPoint y: 367, distance: 6.3
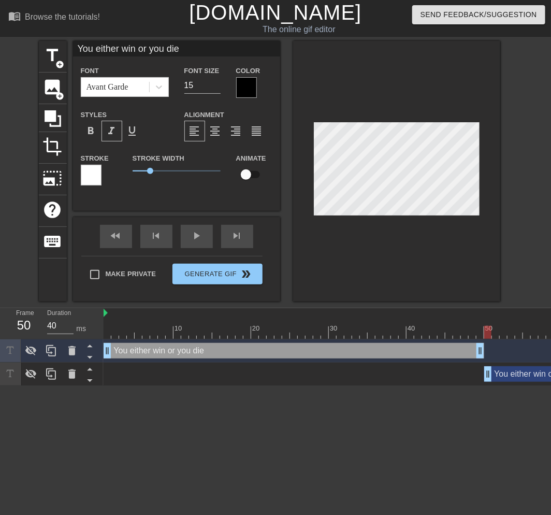
click at [443, 353] on div "You either win or you die drag_handle drag_handle" at bounding box center [294, 351] width 381 height 16
click at [35, 352] on icon at bounding box center [30, 351] width 11 height 10
click at [197, 358] on div "You either win or you die drag_handle drag_handle" at bounding box center [294, 351] width 381 height 16
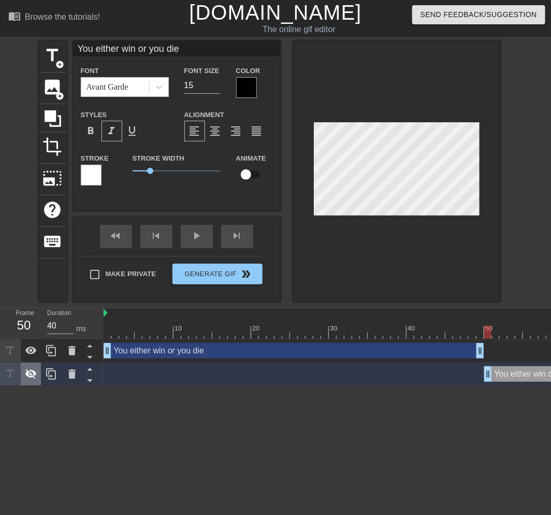
click at [37, 374] on icon at bounding box center [31, 374] width 12 height 12
click at [403, 348] on div "You either win or you die drag_handle drag_handle" at bounding box center [294, 351] width 381 height 16
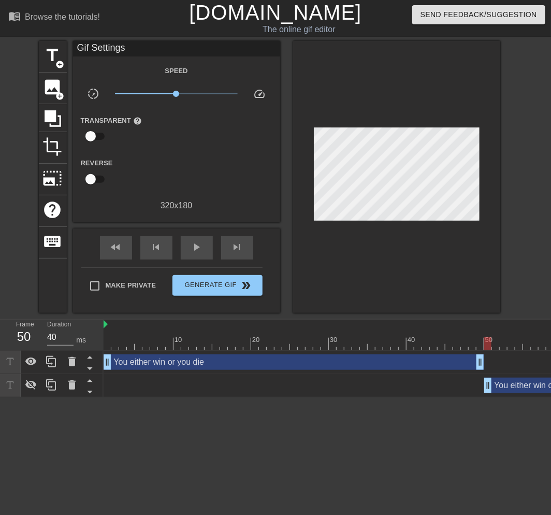
click at [175, 365] on div "You either win or you die drag_handle drag_handle" at bounding box center [294, 363] width 381 height 16
click at [349, 362] on div "You either win or you die drag_handle drag_handle" at bounding box center [294, 363] width 381 height 16
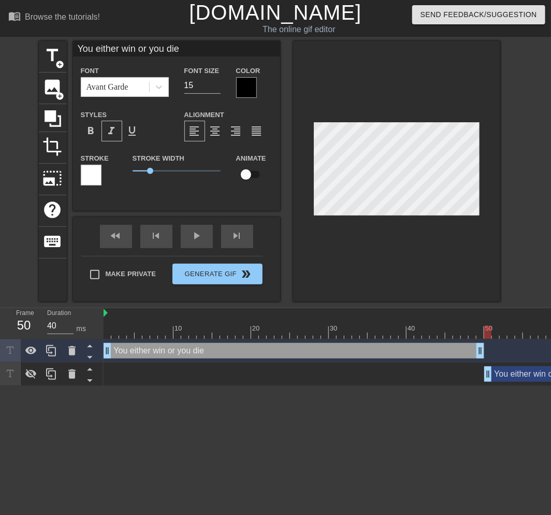
click at [349, 362] on div "You either win or you die drag_handle drag_handle" at bounding box center [489, 350] width 770 height 23
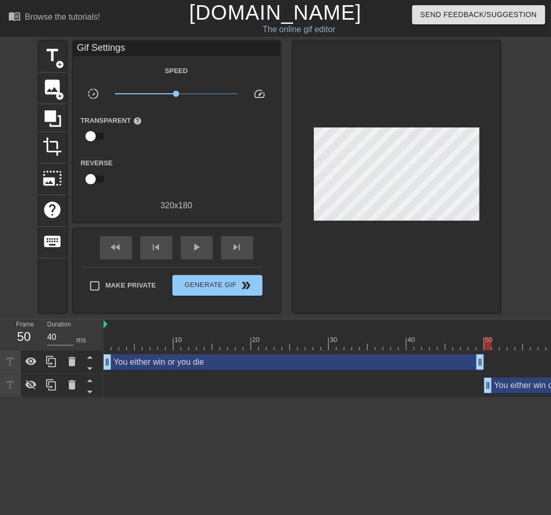
click at [371, 364] on div "You either win or you die drag_handle drag_handle" at bounding box center [294, 363] width 381 height 16
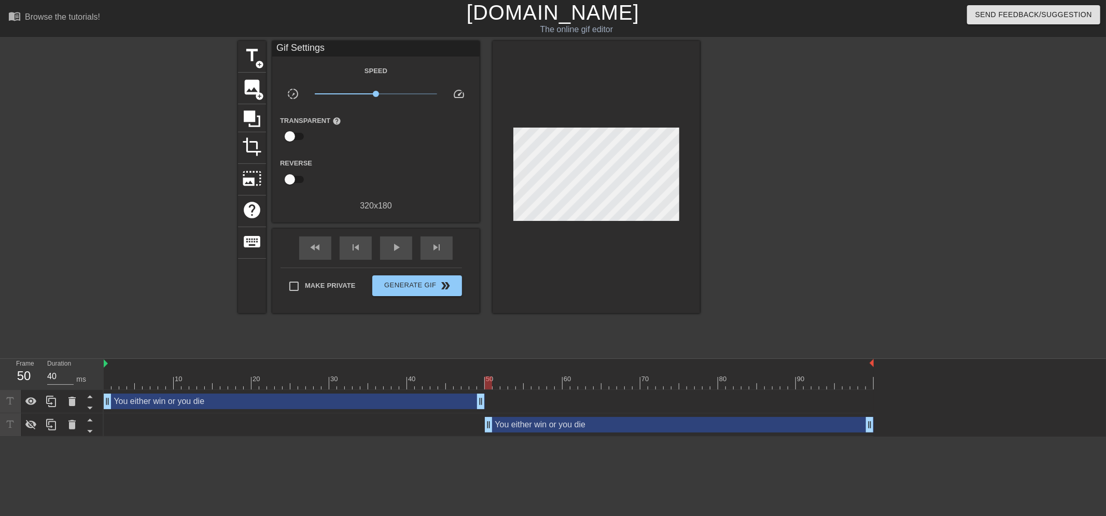
click at [406, 401] on div "You either win or you die drag_handle drag_handle" at bounding box center [294, 401] width 381 height 16
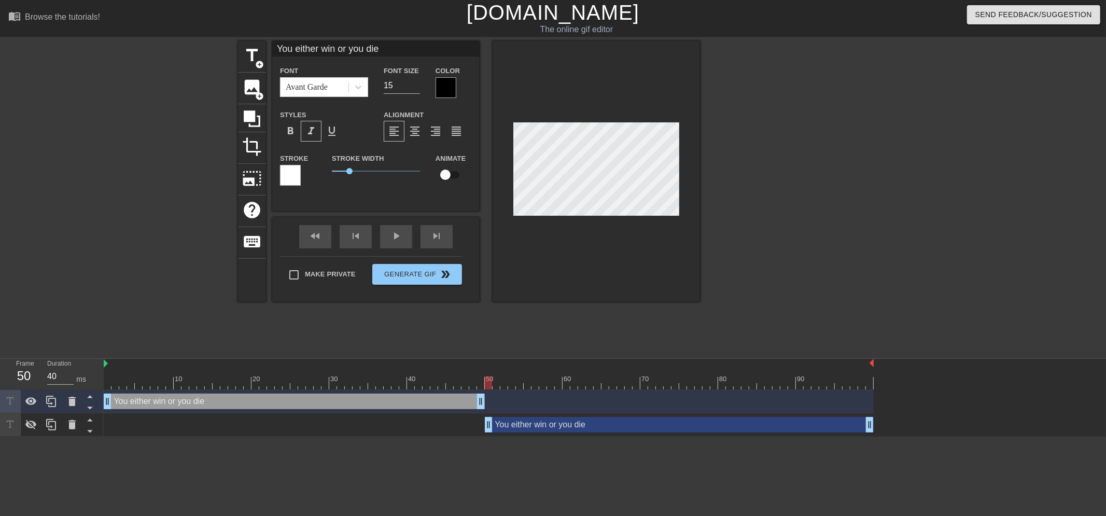
click at [488, 423] on div "You either win or you die drag_handle drag_handle" at bounding box center [679, 425] width 389 height 16
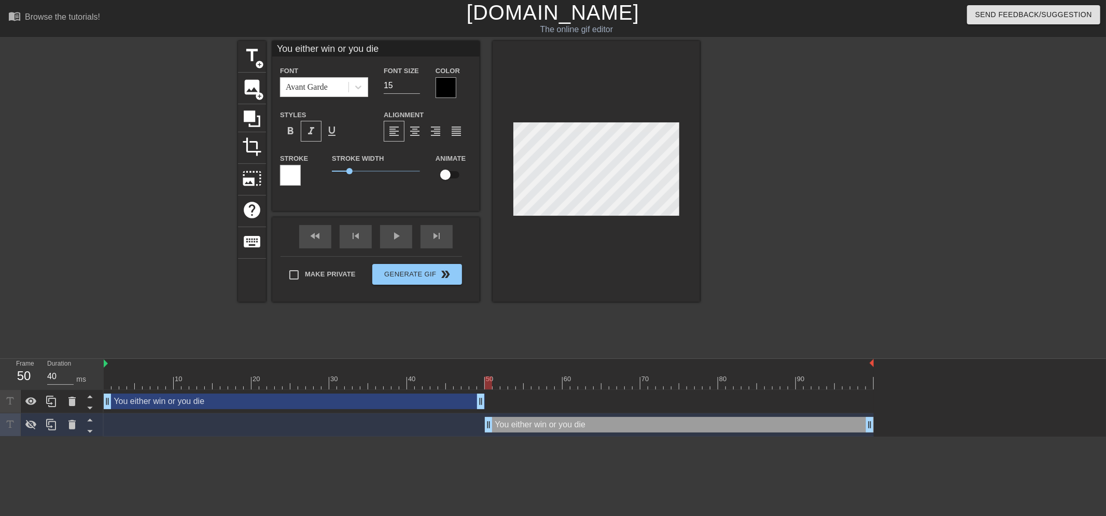
click at [488, 379] on div at bounding box center [489, 382] width 770 height 13
click at [390, 381] on div at bounding box center [489, 382] width 770 height 13
drag, startPoint x: 377, startPoint y: 381, endPoint x: 357, endPoint y: 380, distance: 20.8
click at [356, 380] on div at bounding box center [489, 382] width 770 height 13
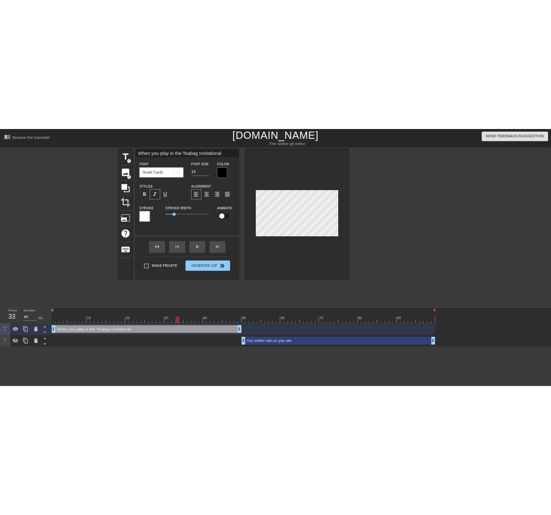
scroll to position [1, 9]
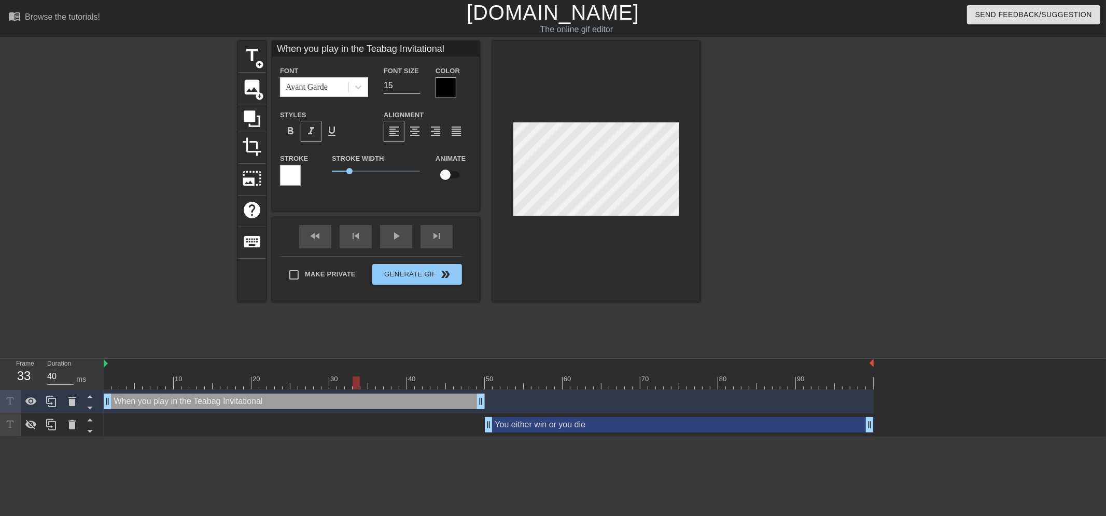
click at [488, 428] on div "You either win or you die drag_handle drag_handle" at bounding box center [679, 425] width 389 height 16
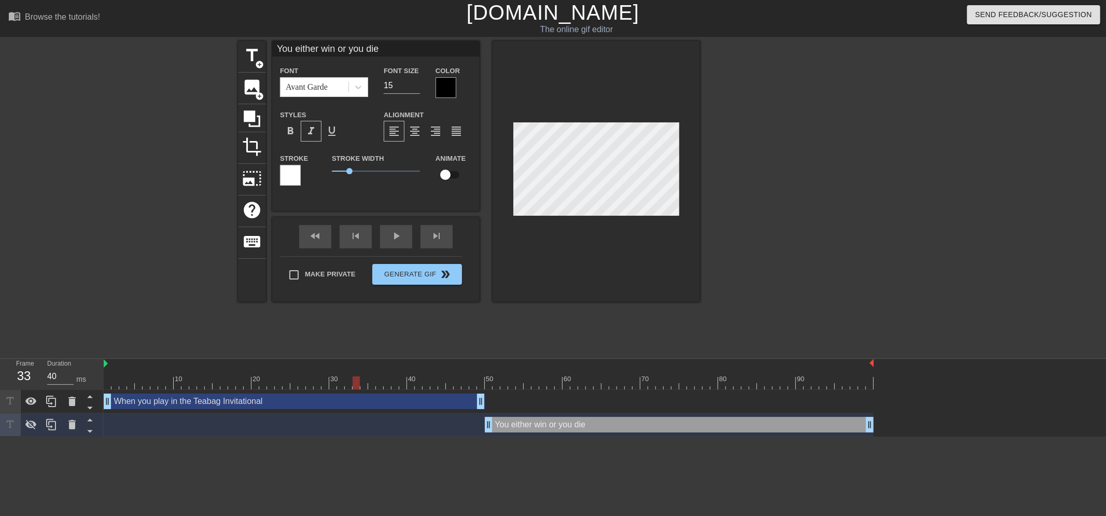
click at [402, 402] on div "When you play in the Teabag Invitational drag_handle drag_handle" at bounding box center [294, 401] width 381 height 16
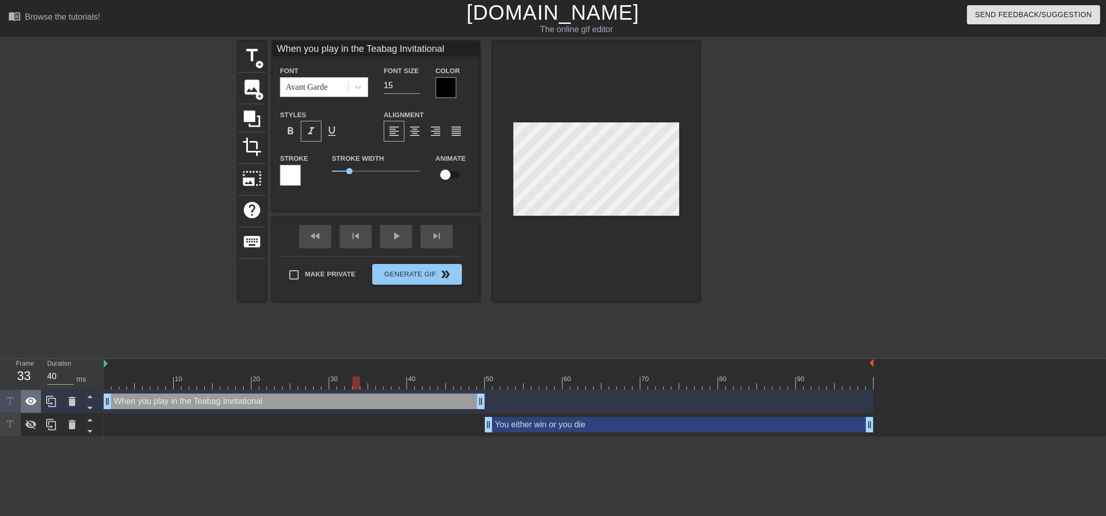
click at [36, 401] on icon at bounding box center [30, 401] width 11 height 8
click at [35, 420] on icon at bounding box center [31, 424] width 12 height 12
click at [488, 380] on div at bounding box center [489, 382] width 770 height 13
drag, startPoint x: 32, startPoint y: 402, endPoint x: 60, endPoint y: 394, distance: 28.9
click at [32, 401] on icon at bounding box center [31, 401] width 12 height 12
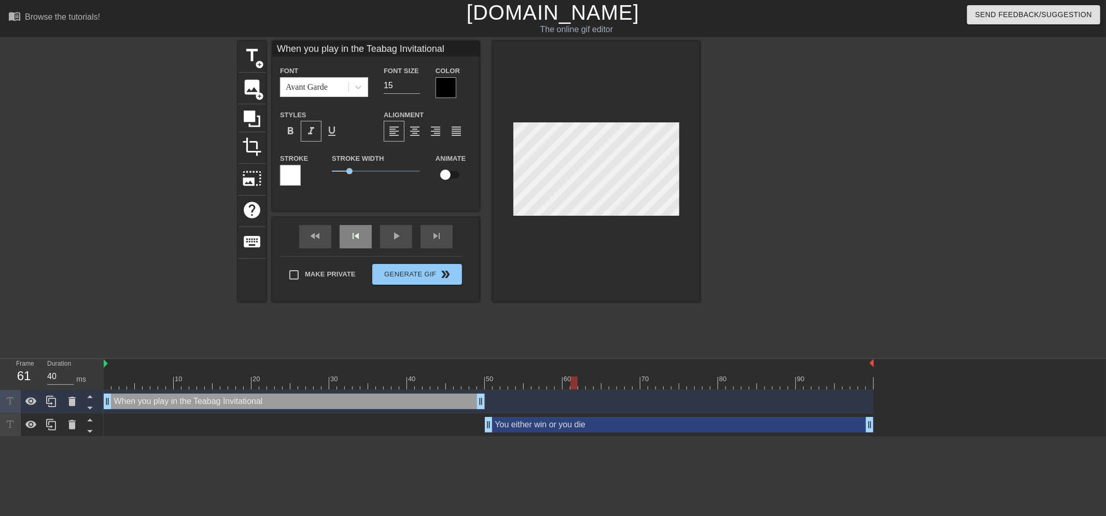
click at [339, 237] on div "skip_previous" at bounding box center [355, 236] width 32 height 23
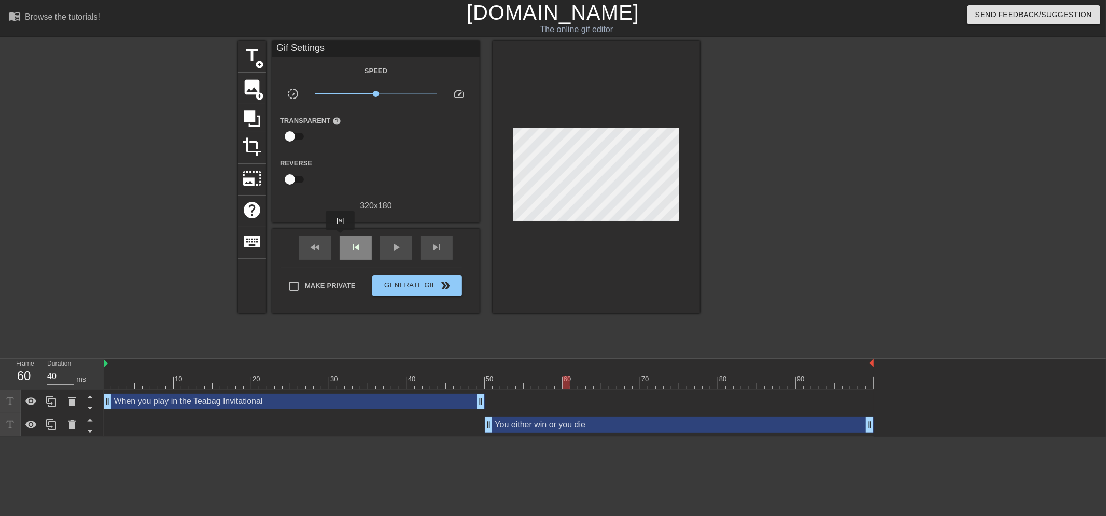
click at [340, 237] on div "skip_previous" at bounding box center [355, 247] width 32 height 23
click at [343, 239] on div "skip_previous" at bounding box center [355, 247] width 32 height 23
drag, startPoint x: 465, startPoint y: 378, endPoint x: 72, endPoint y: 380, distance: 393.9
click at [72, 380] on div "Frame 2 Duration 40 ms 10 20 30 40 50 60 70 80 90 When you play in the Teabag I…" at bounding box center [553, 398] width 1106 height 78
click at [394, 241] on span "play_arrow" at bounding box center [396, 247] width 12 height 12
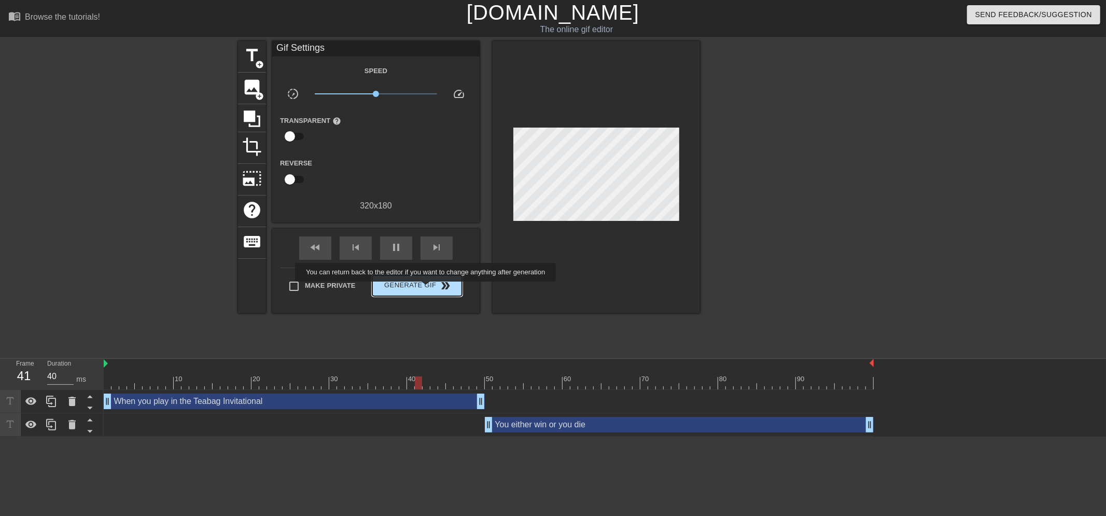
click at [427, 289] on span "Generate Gif double_arrow" at bounding box center [416, 285] width 81 height 12
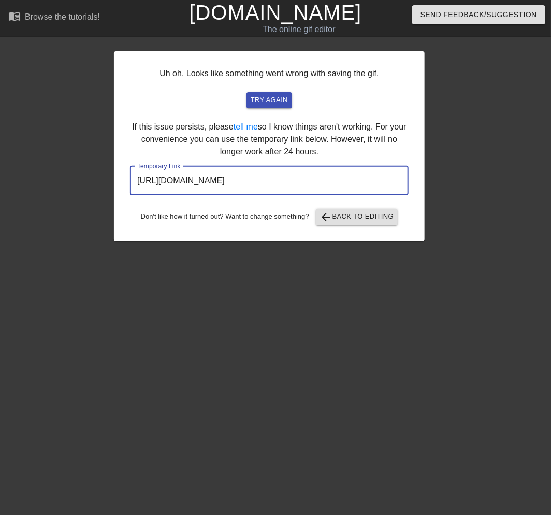
click at [320, 187] on input "[URL][DOMAIN_NAME]" at bounding box center [269, 180] width 279 height 29
click at [265, 103] on span "try again" at bounding box center [269, 100] width 37 height 12
